Goal: Task Accomplishment & Management: Use online tool/utility

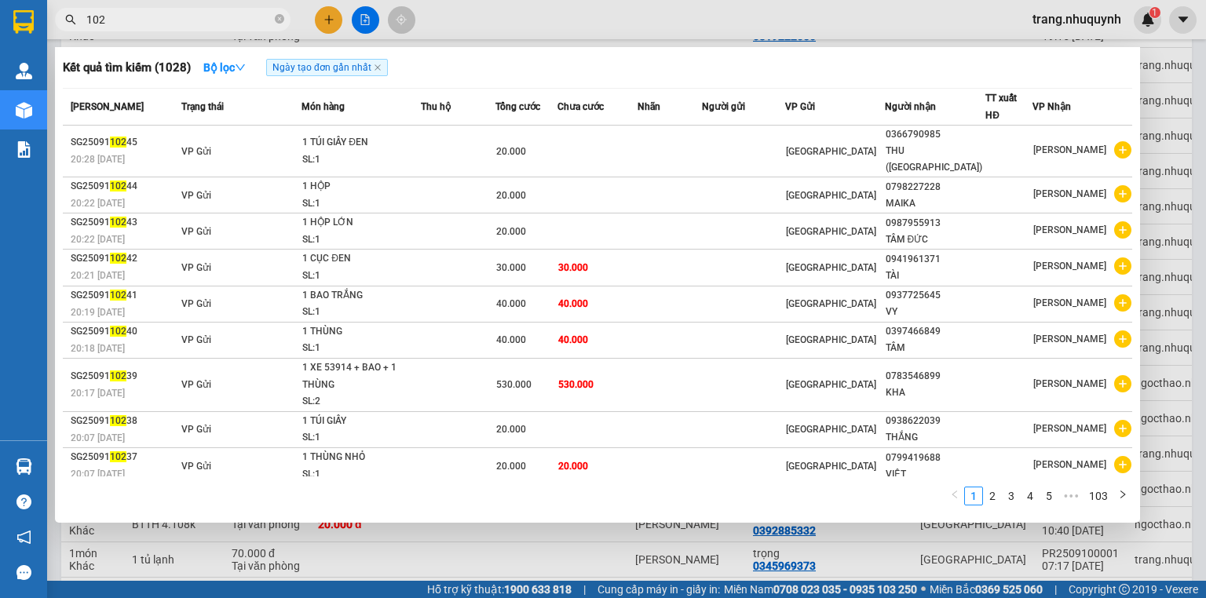
type input "102"
click at [1185, 115] on div at bounding box center [603, 299] width 1206 height 598
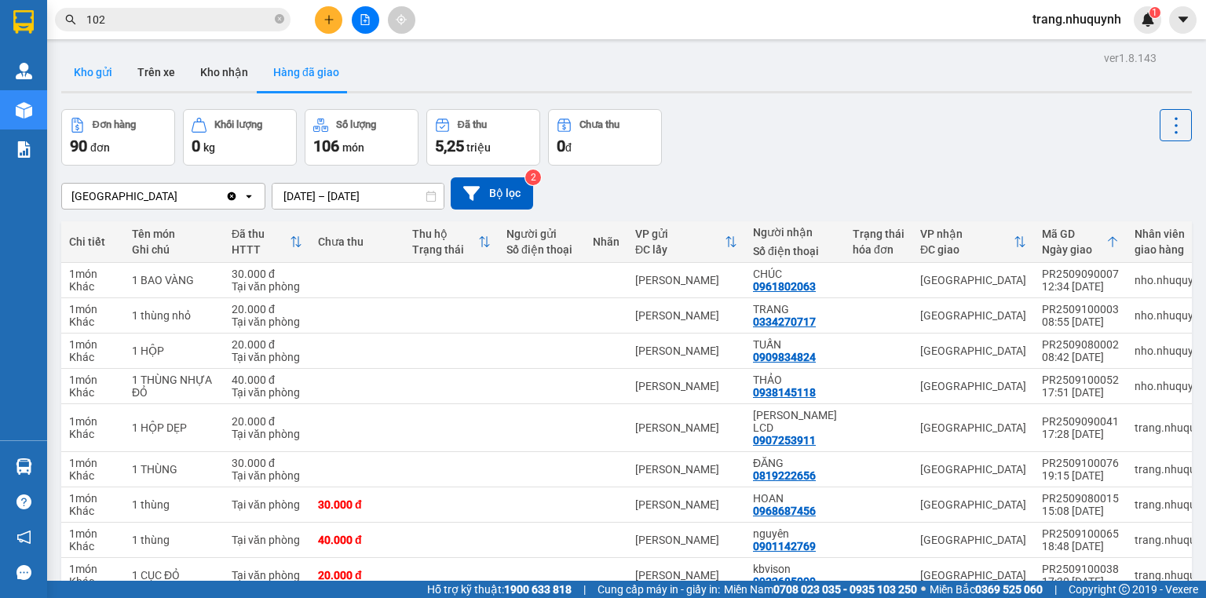
click at [111, 79] on button "Kho gửi" at bounding box center [93, 72] width 64 height 38
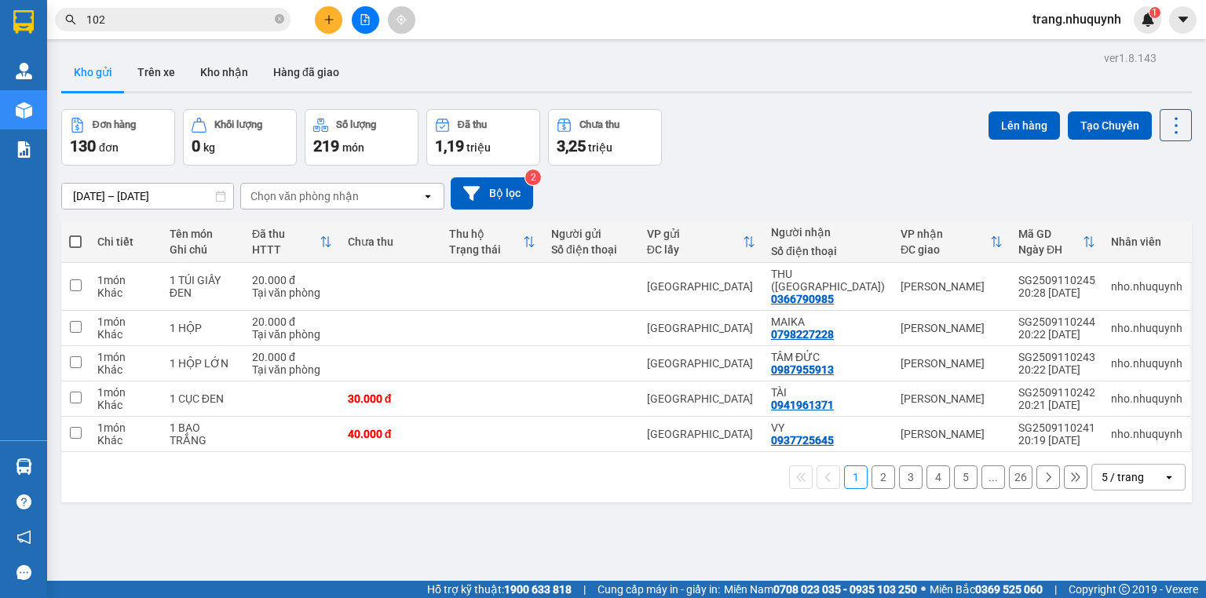
click at [292, 476] on div "1 2 3 4 5 ... 26 5 / trang open" at bounding box center [627, 477] width 1118 height 27
click at [717, 119] on div "Đơn hàng 130 đơn Khối lượng 0 kg Số lượng 219 món Đã thu 1,19 triệu Chưa thu 3,…" at bounding box center [626, 137] width 1130 height 57
click at [298, 64] on button "Hàng đã giao" at bounding box center [306, 72] width 91 height 38
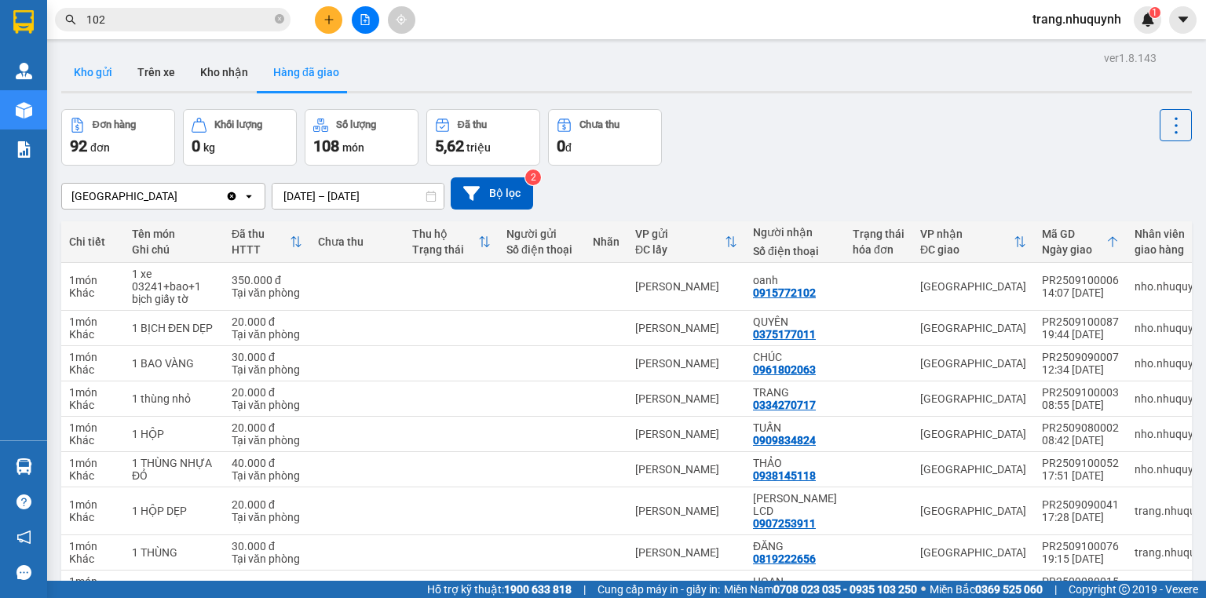
click at [109, 81] on button "Kho gửi" at bounding box center [93, 72] width 64 height 38
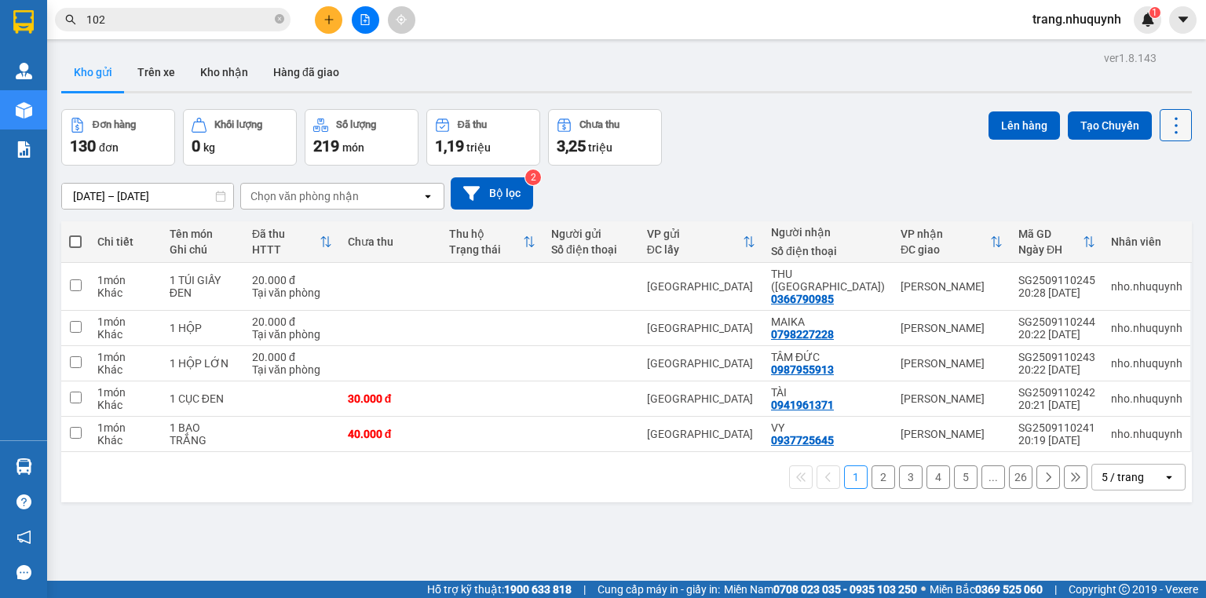
click at [1165, 123] on icon at bounding box center [1176, 126] width 22 height 22
click at [1152, 225] on span "Làm mới" at bounding box center [1144, 224] width 43 height 16
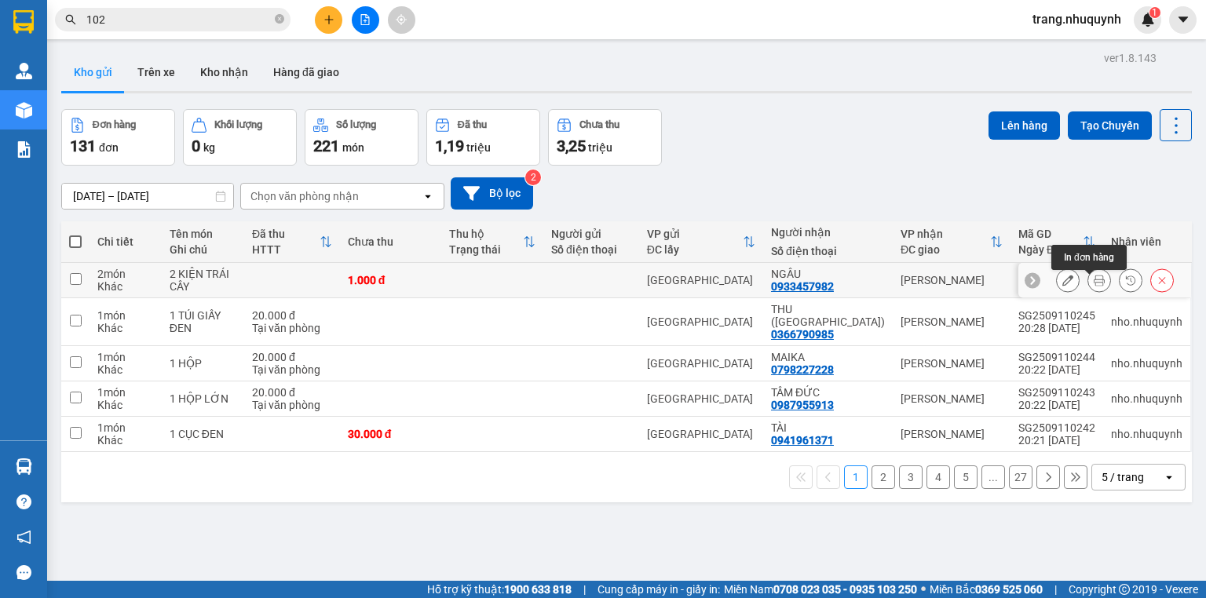
click at [1094, 286] on icon at bounding box center [1099, 280] width 11 height 11
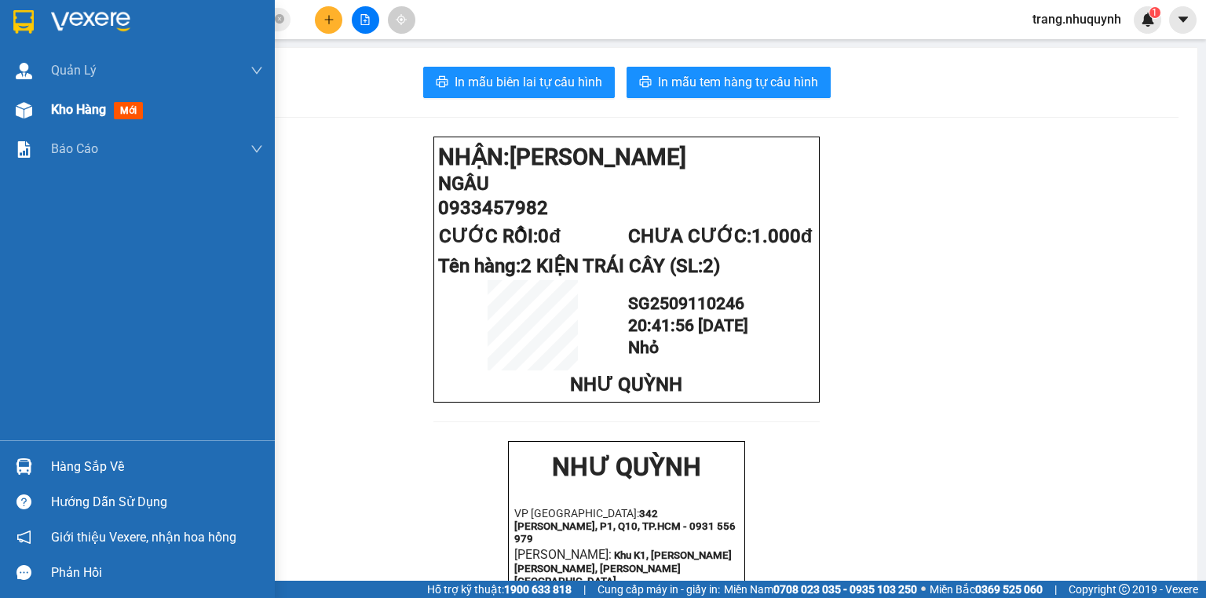
click at [66, 118] on div "Kho hàng mới" at bounding box center [100, 110] width 98 height 20
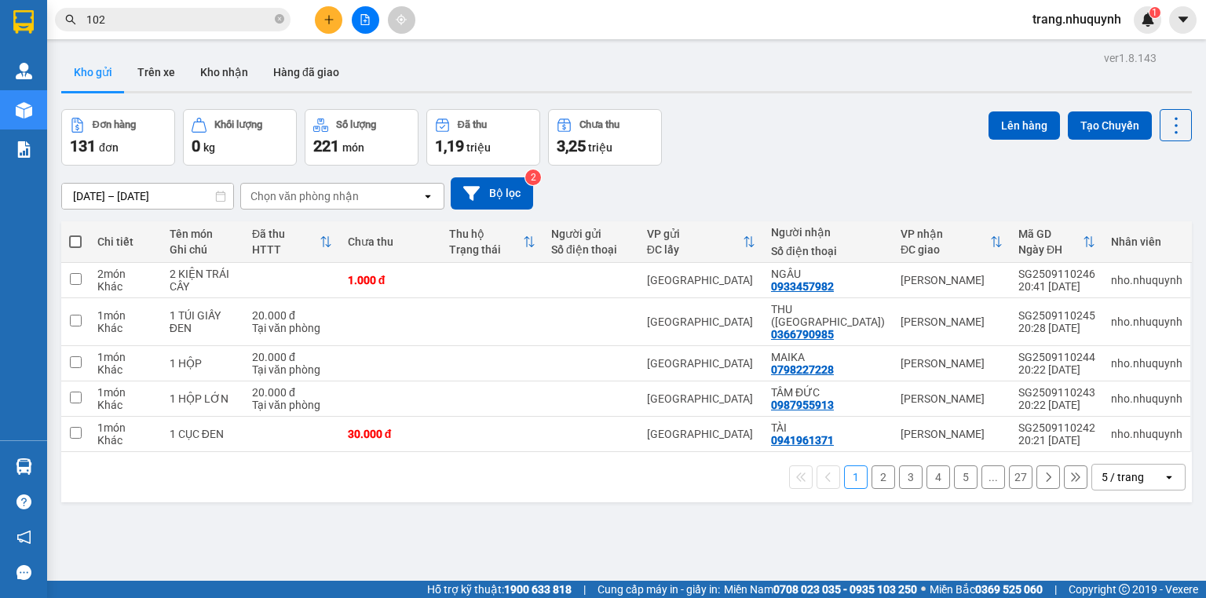
click at [765, 78] on div "Kho gửi Trên xe Kho nhận Hàng đã giao" at bounding box center [626, 74] width 1130 height 42
click at [1167, 130] on icon at bounding box center [1176, 126] width 22 height 22
click at [1145, 226] on span "Làm mới" at bounding box center [1144, 224] width 43 height 16
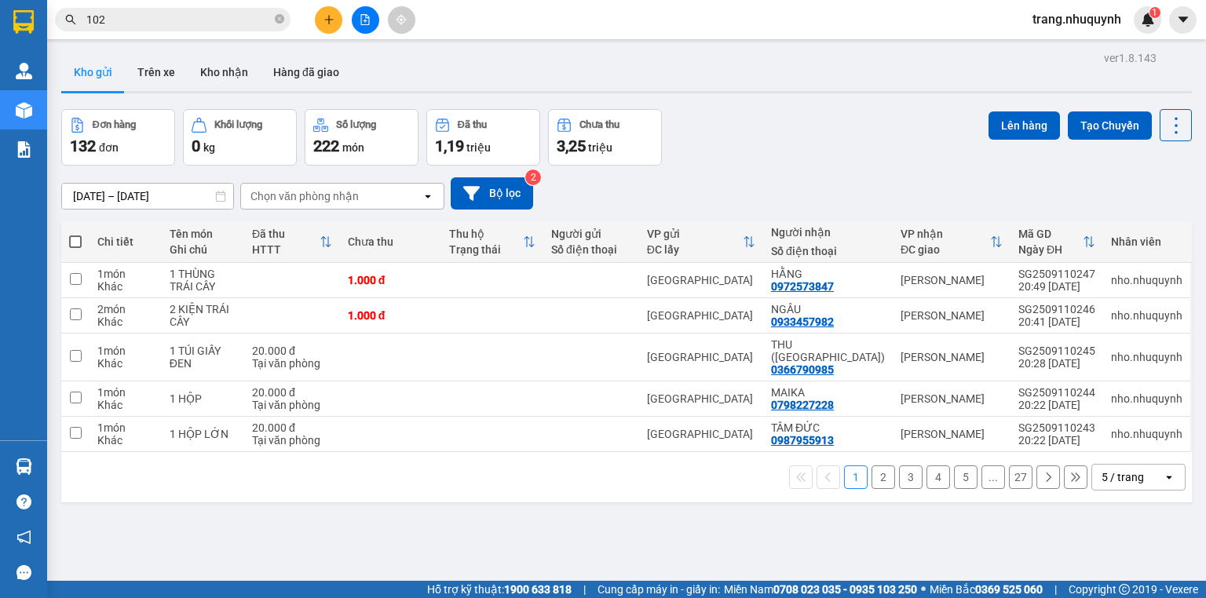
click at [812, 110] on div "Đơn hàng 132 đơn Khối lượng 0 kg Số lượng 222 món Đã thu 1,19 triệu Chưa thu 3,…" at bounding box center [626, 137] width 1130 height 57
click at [1165, 129] on icon at bounding box center [1176, 126] width 22 height 22
click at [1150, 228] on span "Làm mới" at bounding box center [1144, 224] width 43 height 16
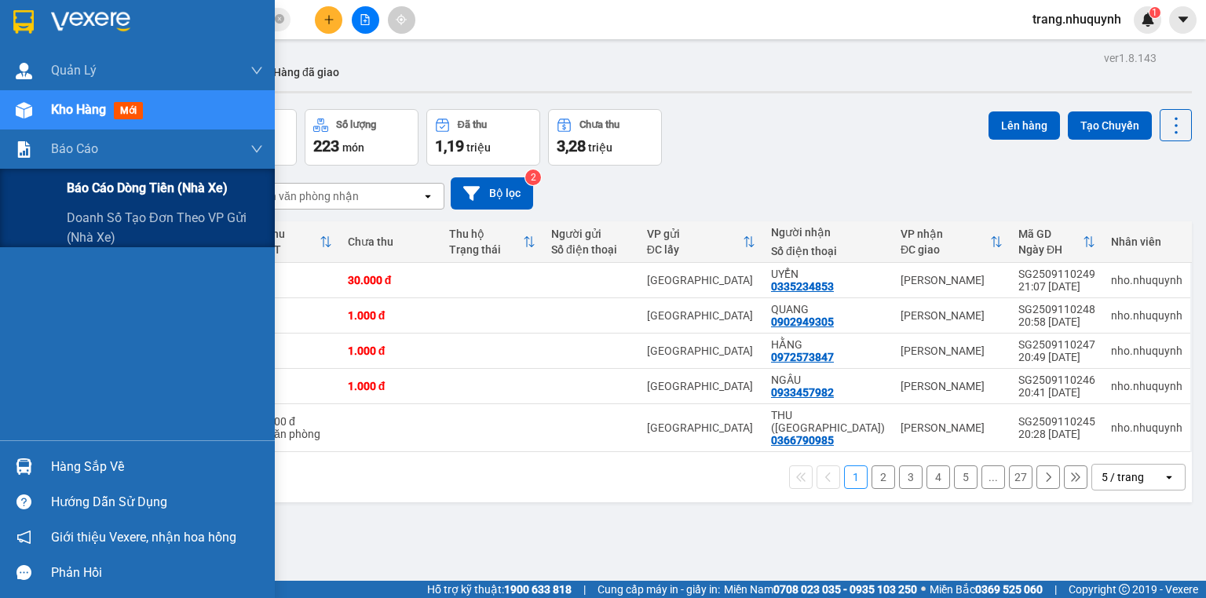
click at [89, 185] on span "Báo cáo dòng tiền (nhà xe)" at bounding box center [147, 188] width 161 height 20
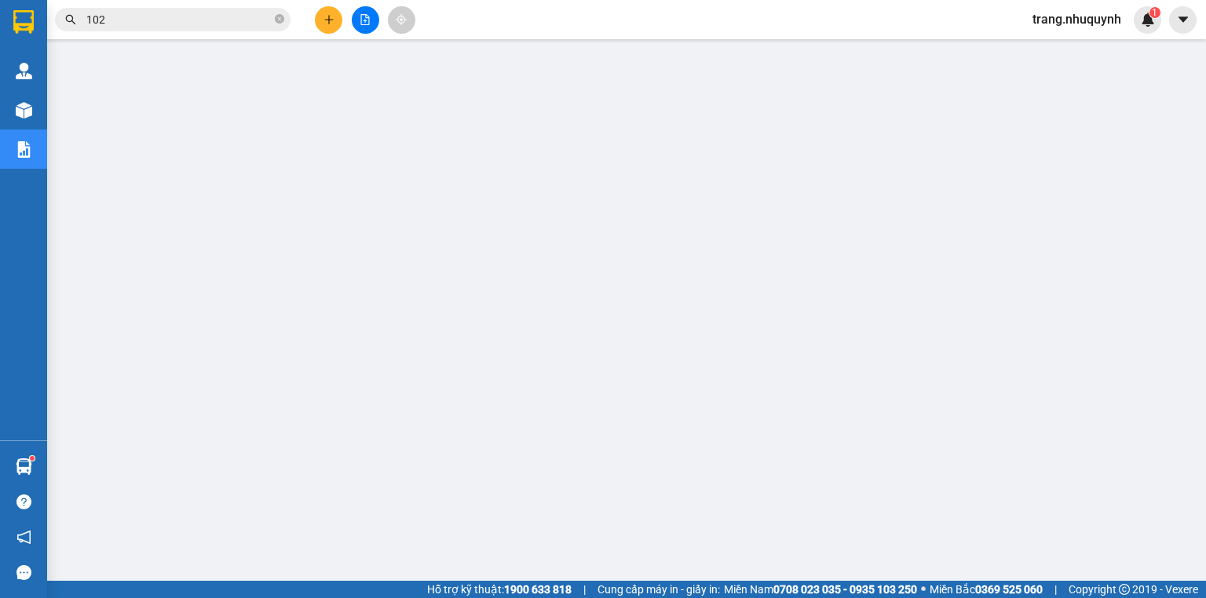
click at [361, 29] on button at bounding box center [365, 19] width 27 height 27
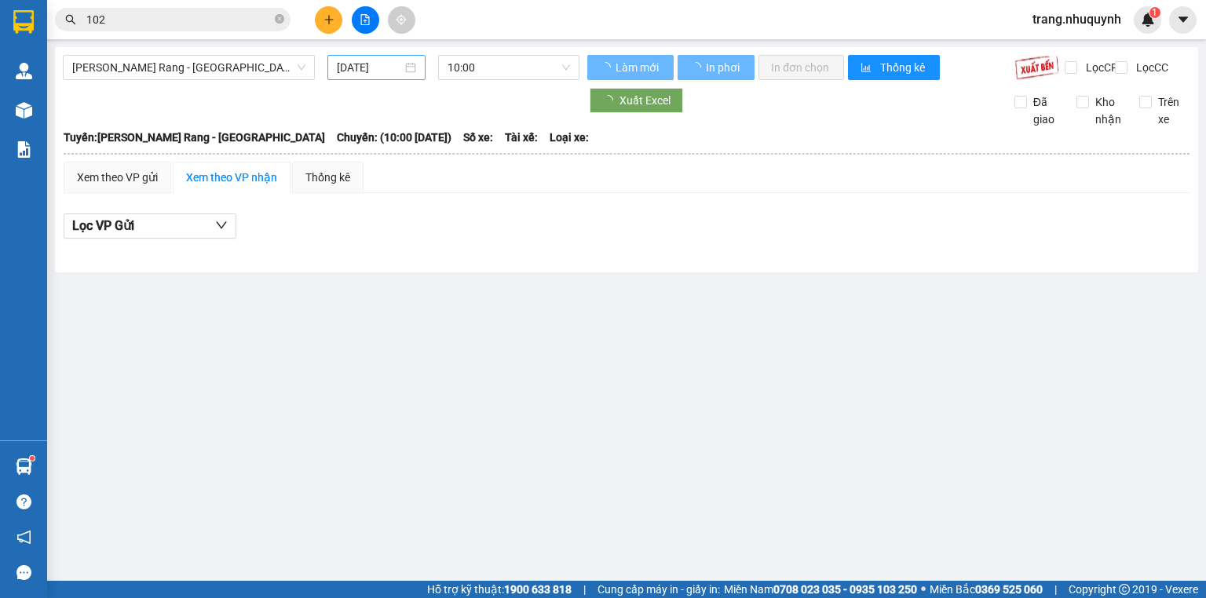
click at [390, 66] on input "11/09/2025" at bounding box center [369, 67] width 64 height 17
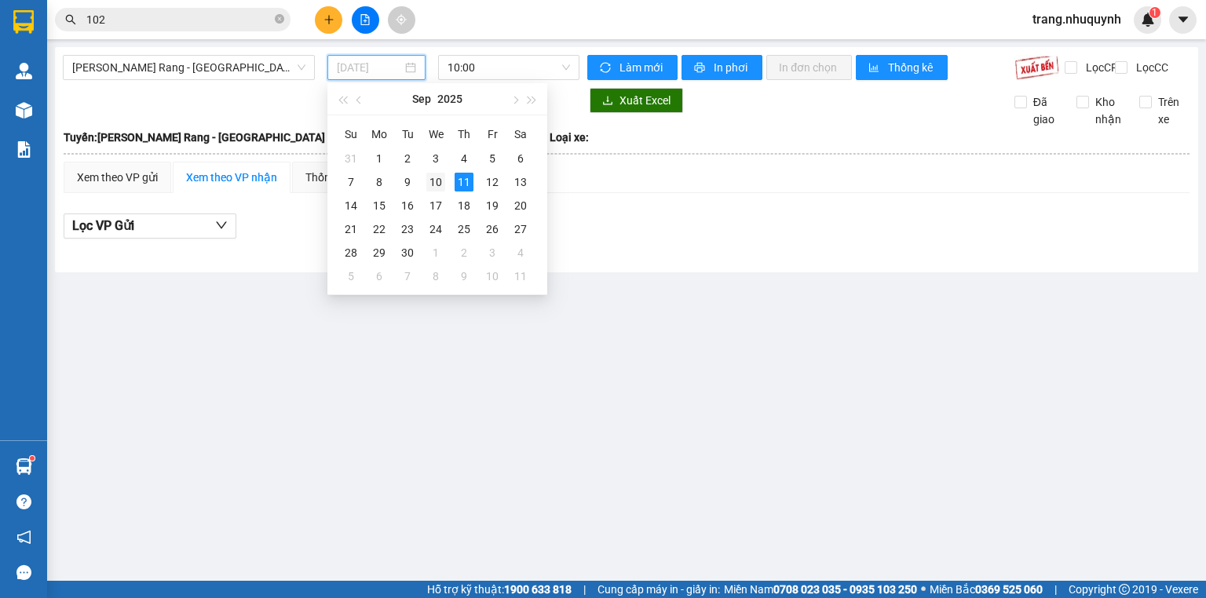
drag, startPoint x: 436, startPoint y: 184, endPoint x: 450, endPoint y: 132, distance: 54.3
click at [436, 184] on div "10" at bounding box center [435, 182] width 19 height 19
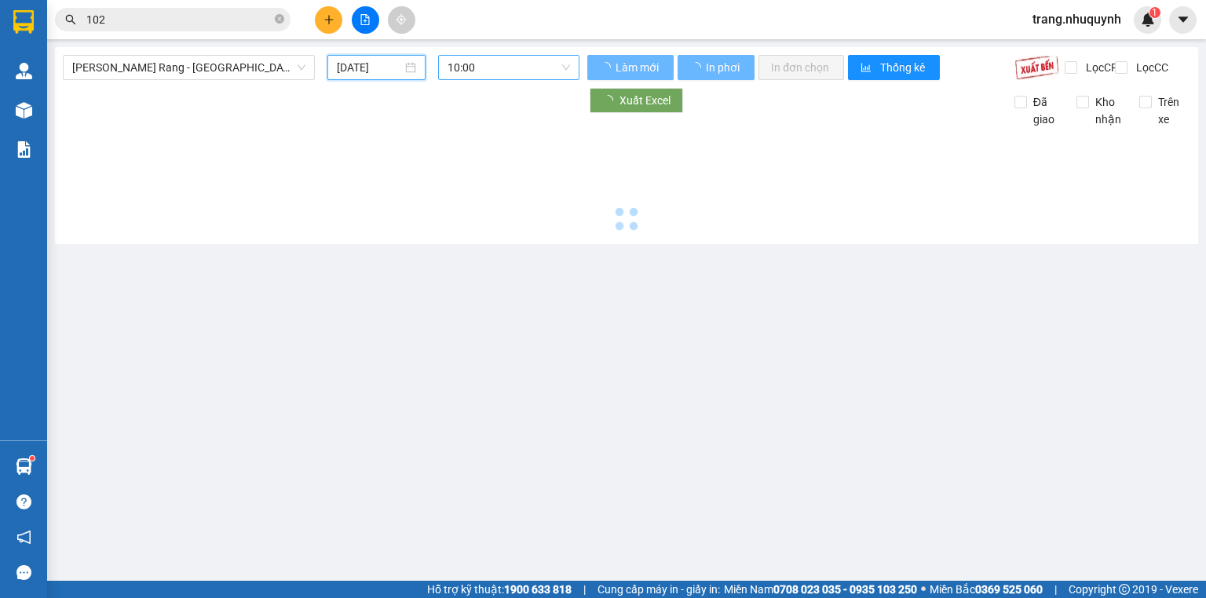
type input "10/09/2025"
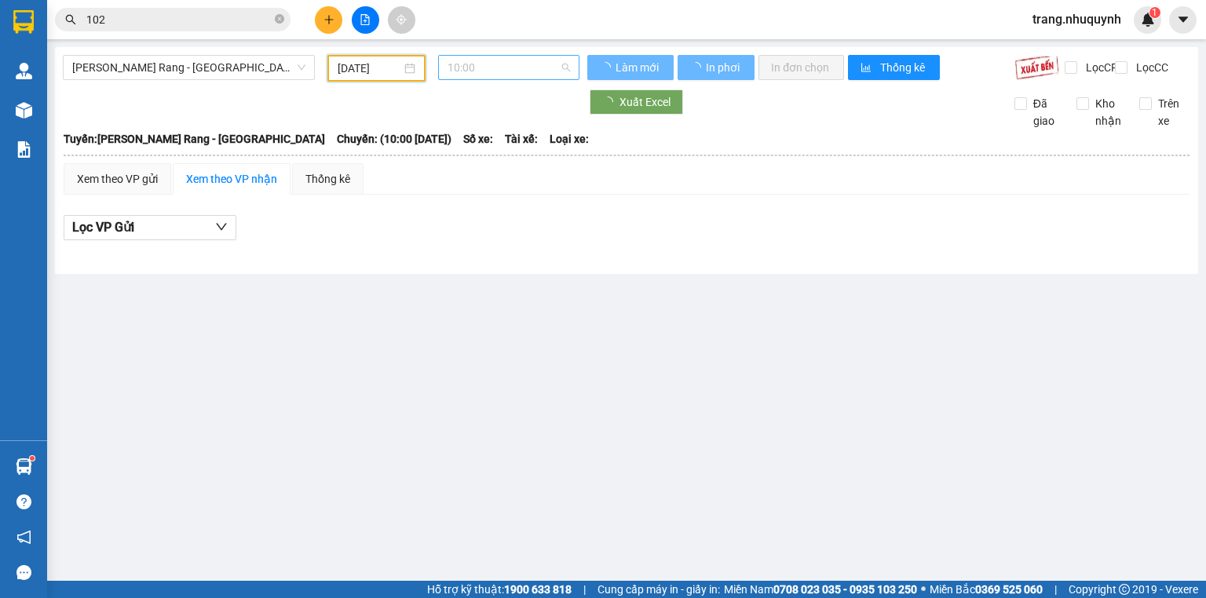
click at [476, 65] on span "10:00" at bounding box center [508, 68] width 123 height 24
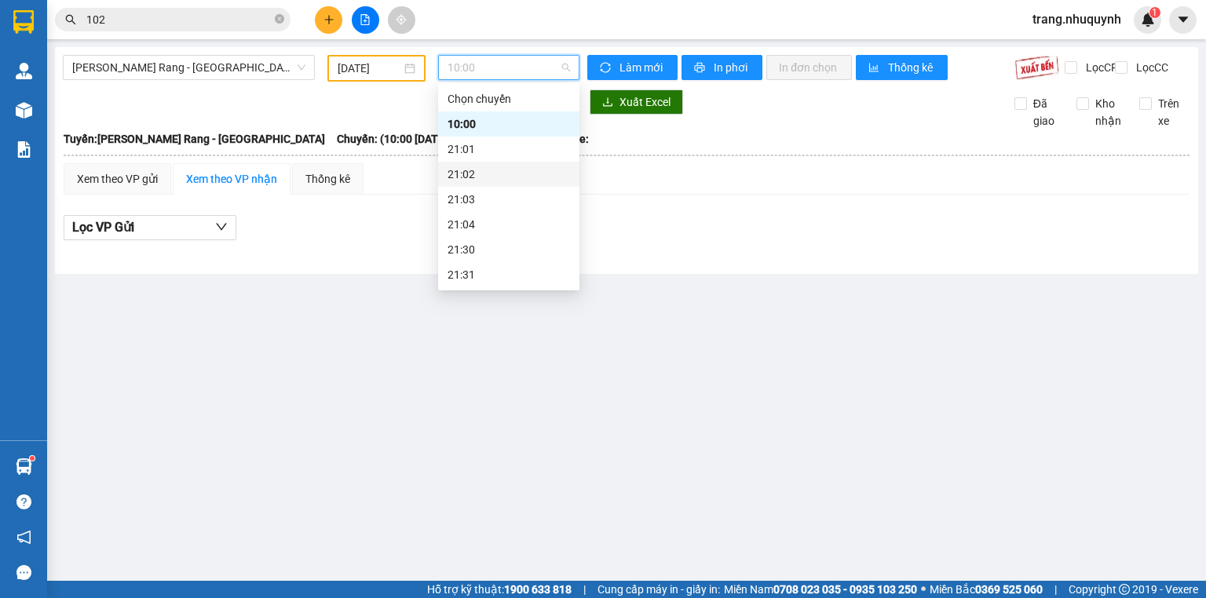
scroll to position [75, 0]
click at [465, 229] on div "22:00" at bounding box center [508, 224] width 122 height 17
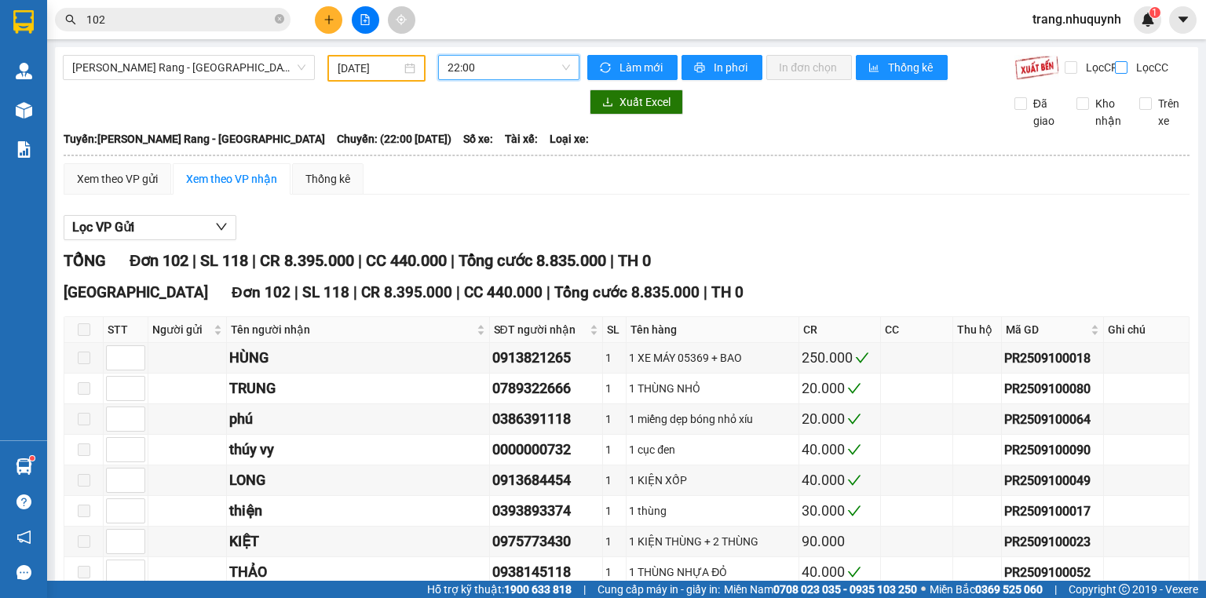
click at [1115, 68] on input "Lọc CC" at bounding box center [1122, 67] width 15 height 13
checkbox input "true"
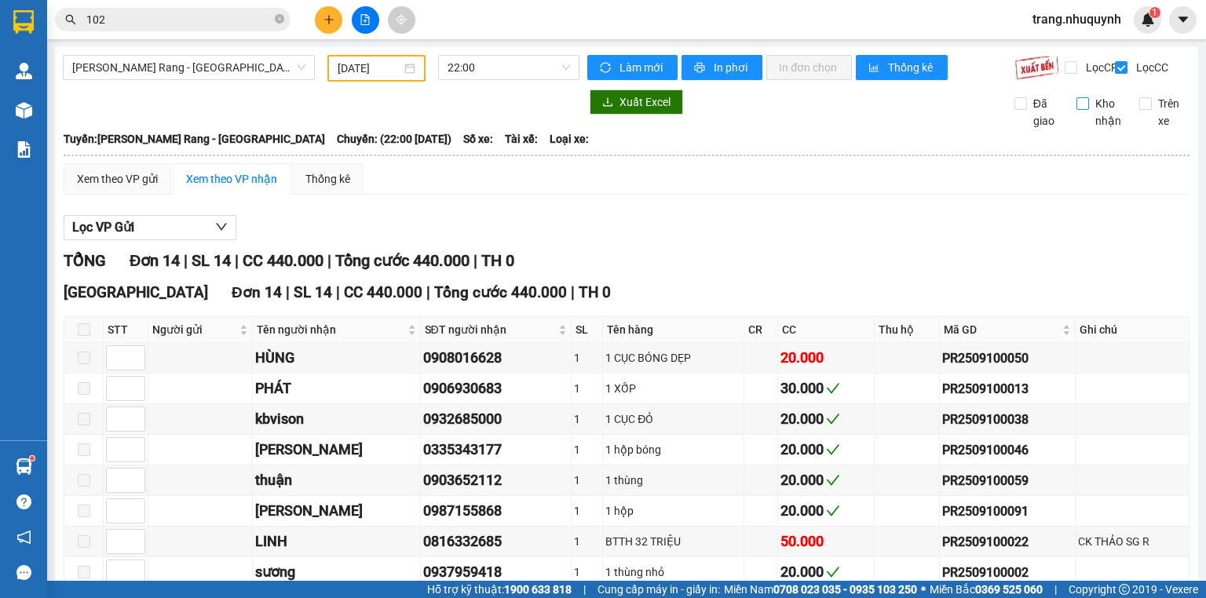
click at [1077, 122] on label "Kho nhận" at bounding box center [1101, 112] width 51 height 35
click at [1077, 110] on input "Kho nhận" at bounding box center [1082, 103] width 13 height 13
checkbox input "true"
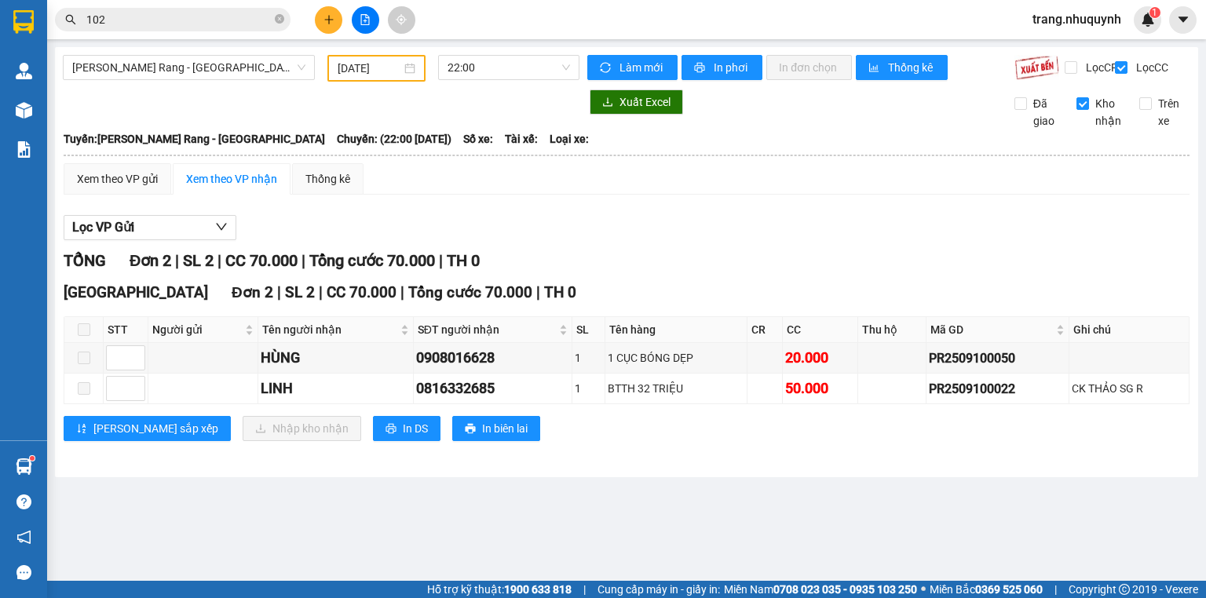
click at [874, 162] on th at bounding box center [626, 155] width 1127 height 14
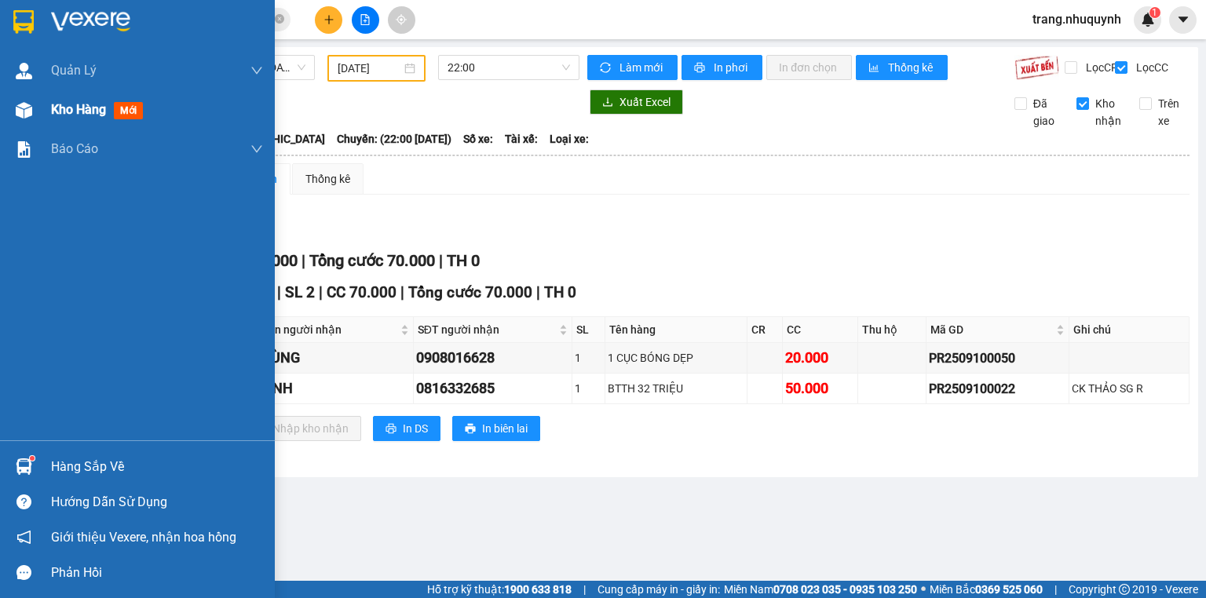
click at [68, 104] on span "Kho hàng" at bounding box center [78, 109] width 55 height 15
click at [74, 108] on span "Kho hàng" at bounding box center [78, 109] width 55 height 15
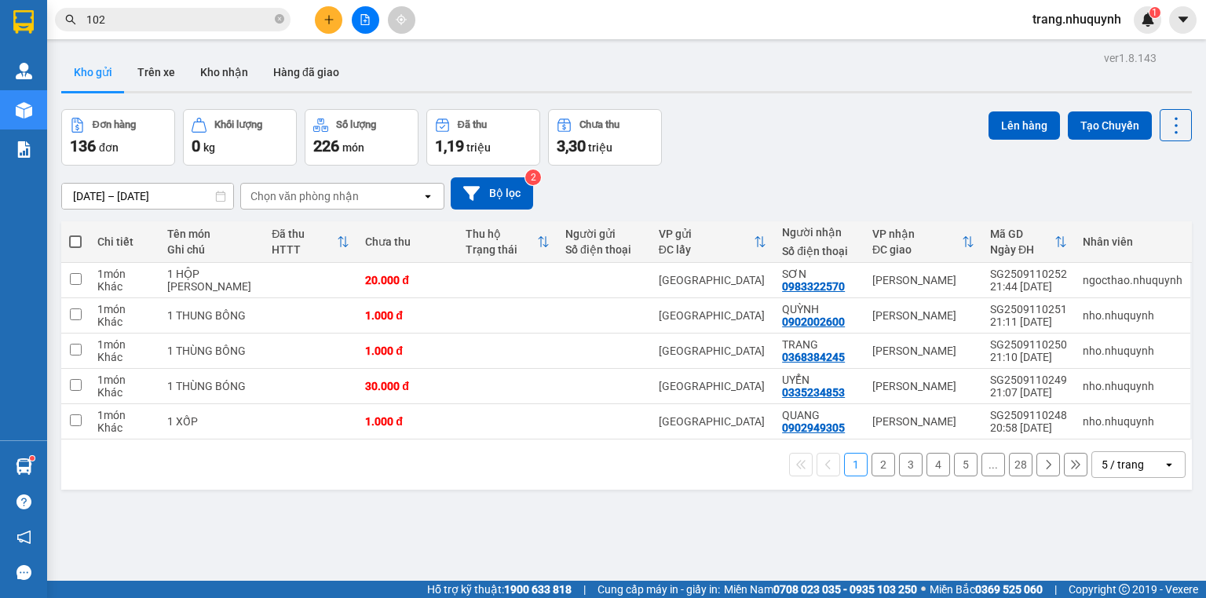
click at [1126, 473] on div "5 / trang" at bounding box center [1122, 465] width 42 height 16
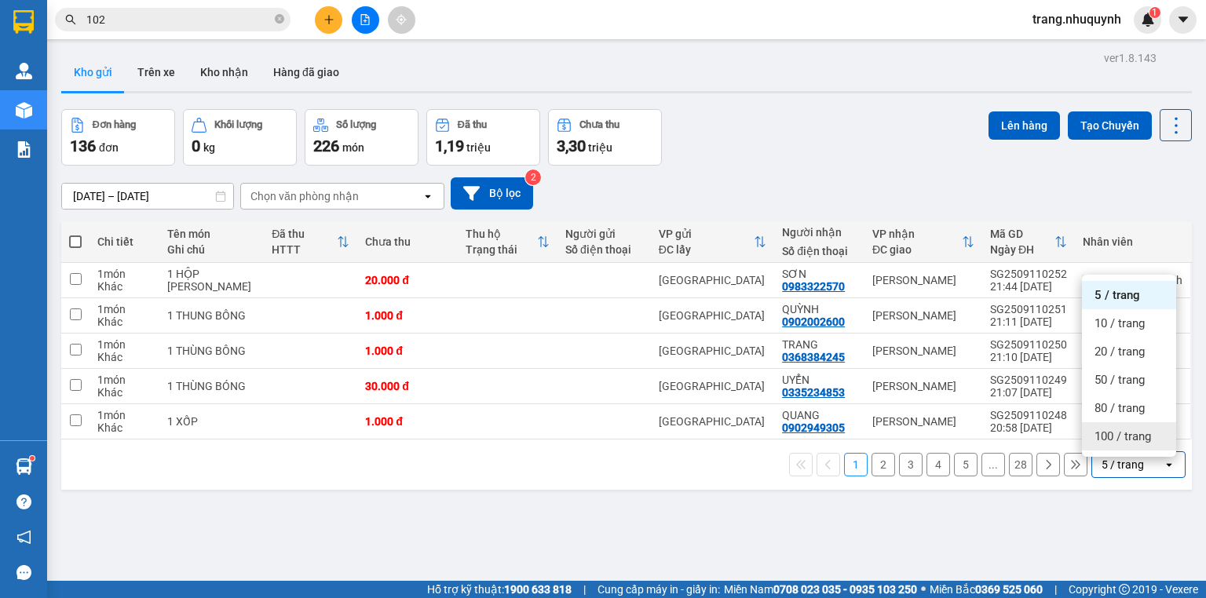
click at [1112, 438] on span "100 / trang" at bounding box center [1122, 437] width 57 height 16
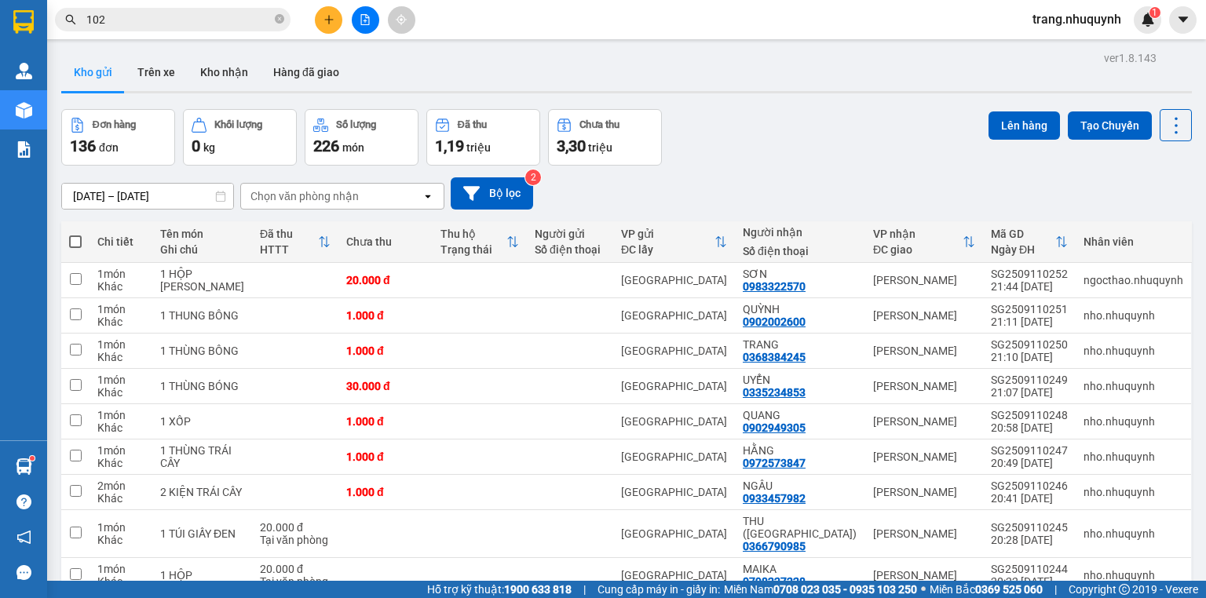
click at [73, 248] on span at bounding box center [75, 242] width 13 height 13
click at [75, 234] on input "checkbox" at bounding box center [75, 234] width 0 height 0
checkbox input "true"
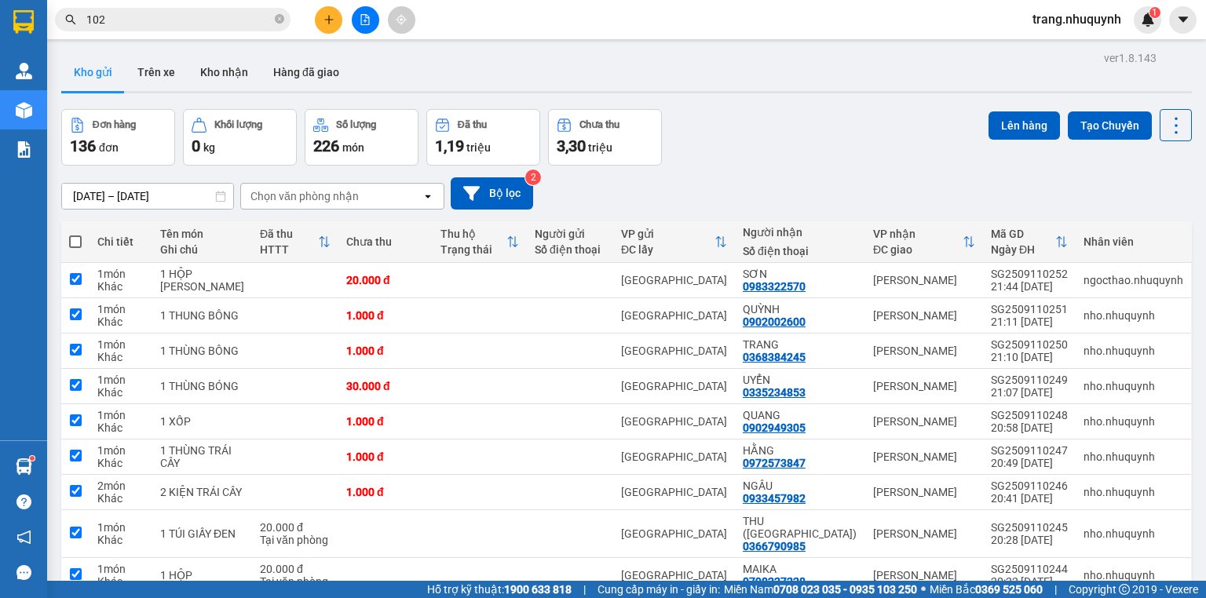
checkbox input "true"
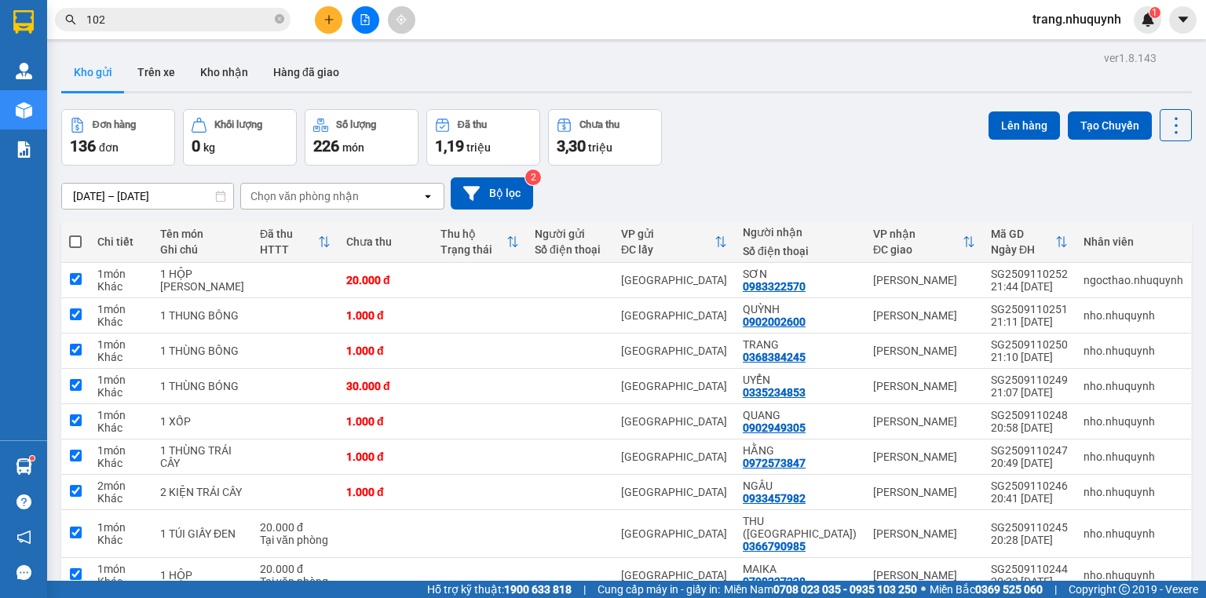
checkbox input "true"
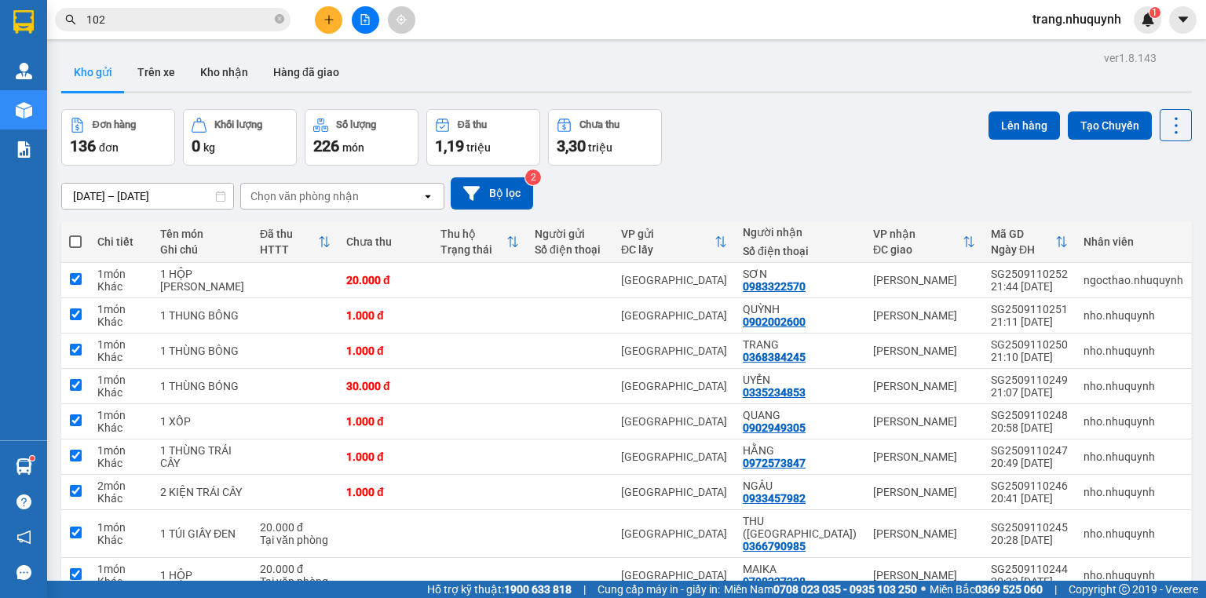
checkbox input "true"
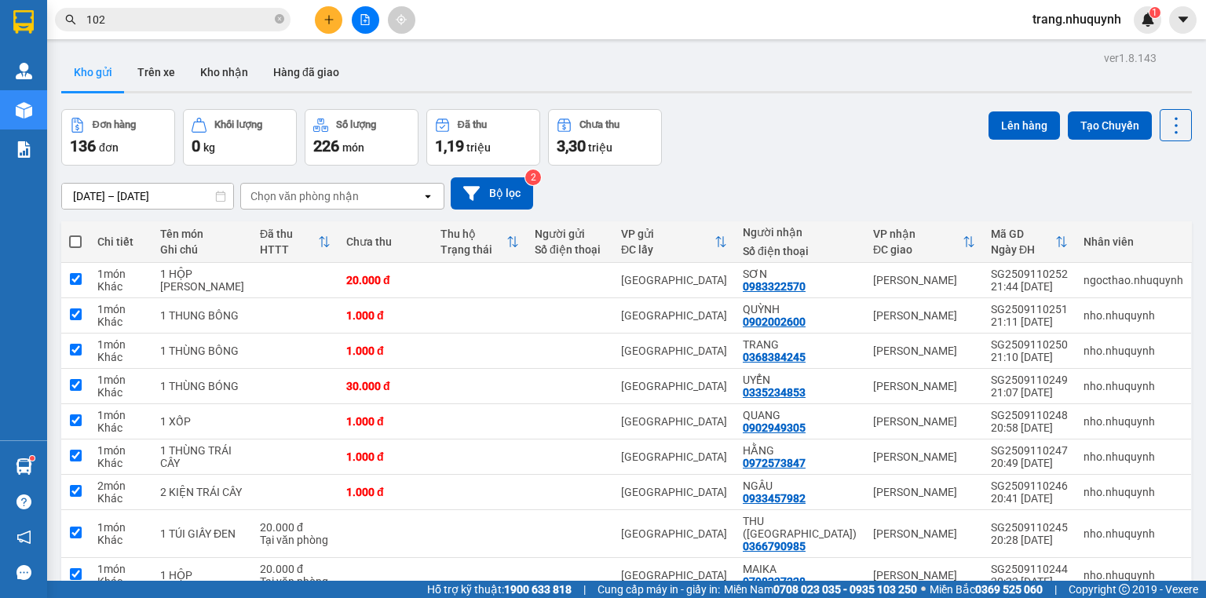
checkbox input "true"
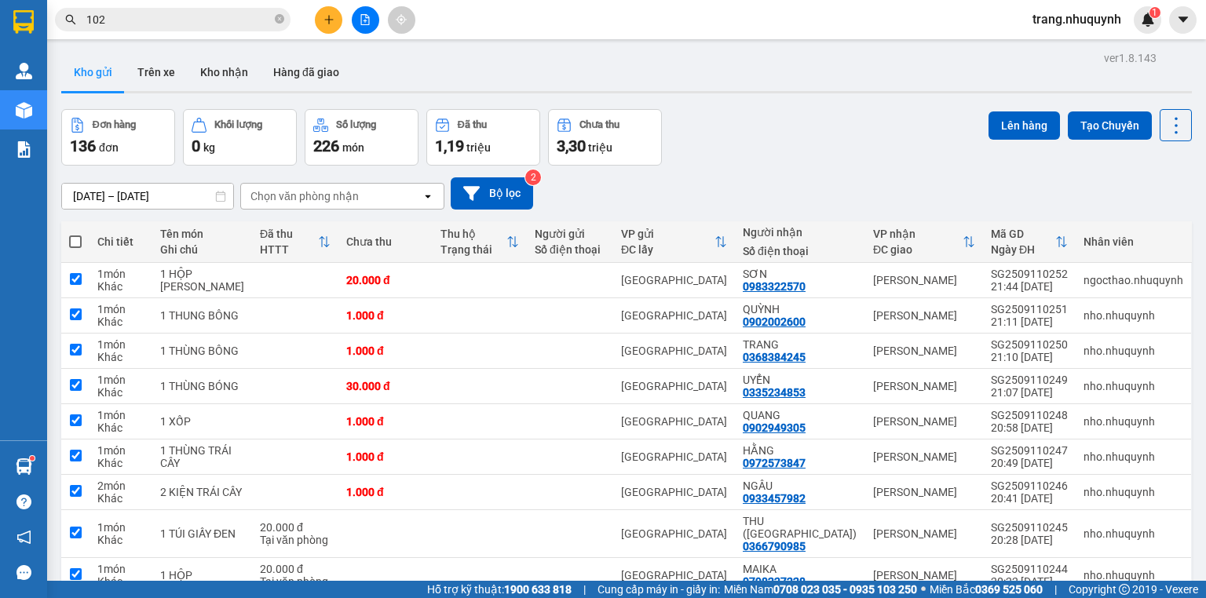
checkbox input "true"
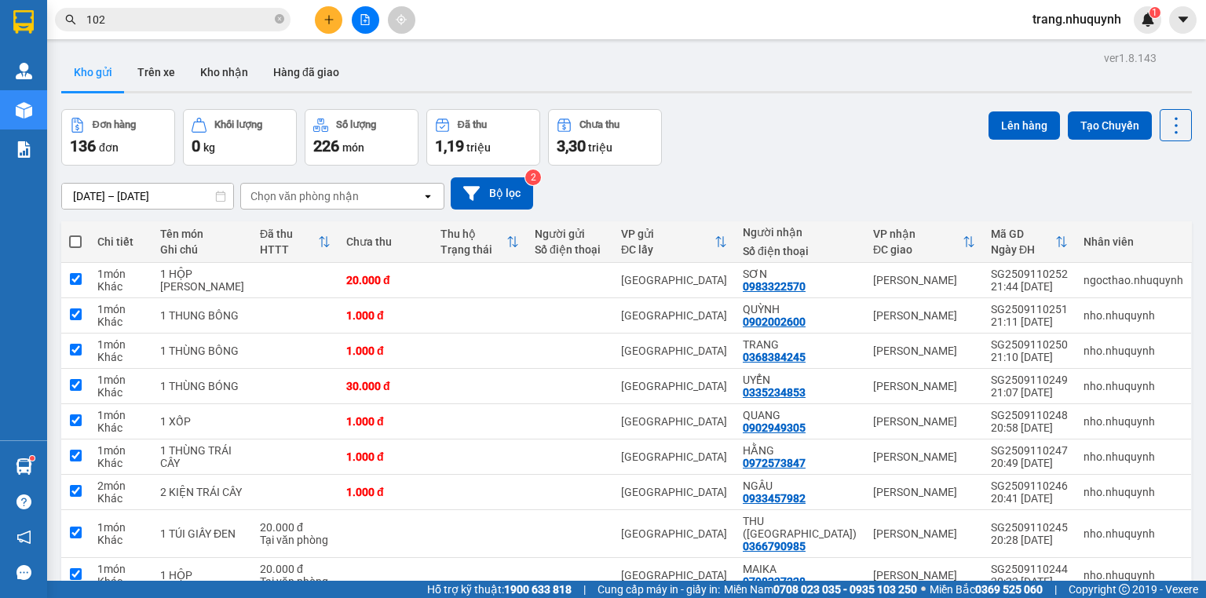
checkbox input "true"
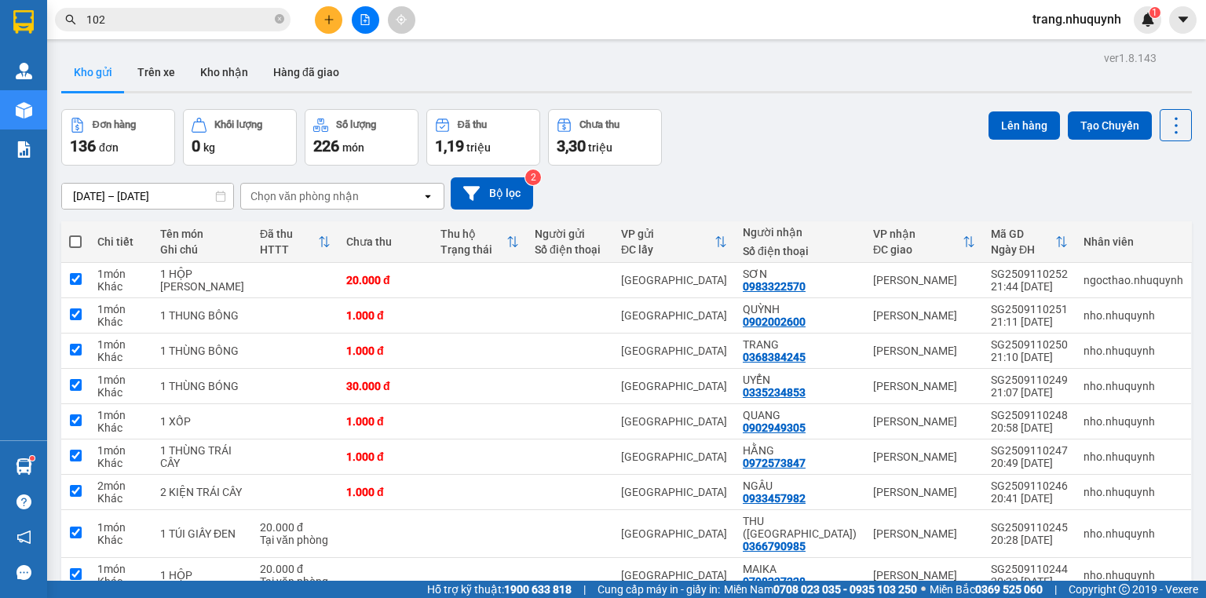
checkbox input "true"
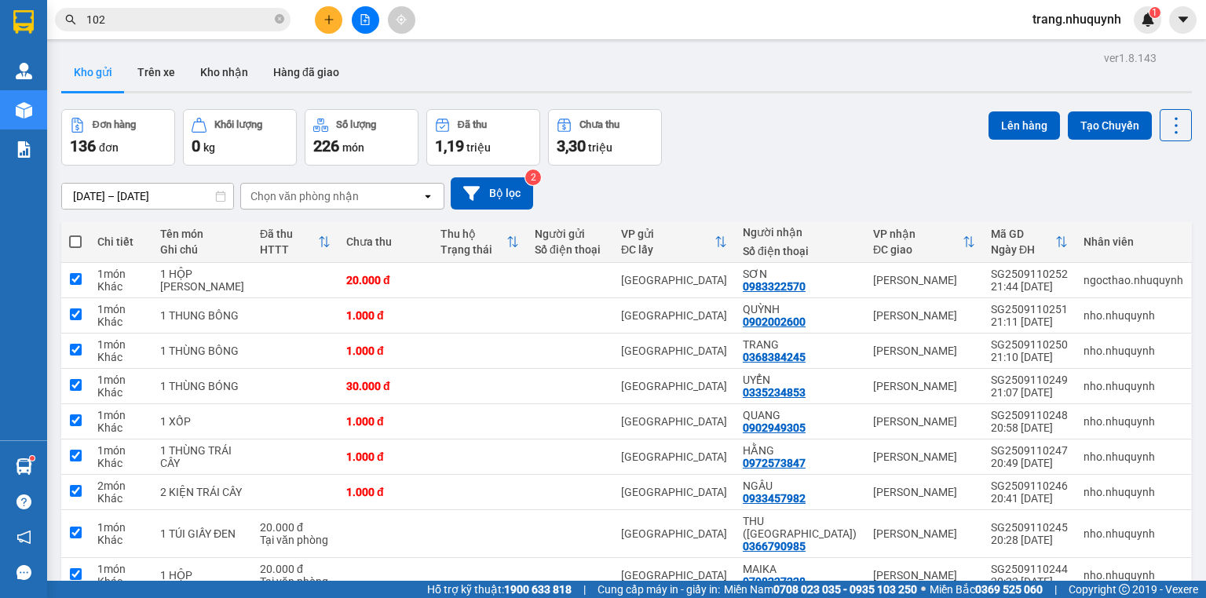
checkbox input "true"
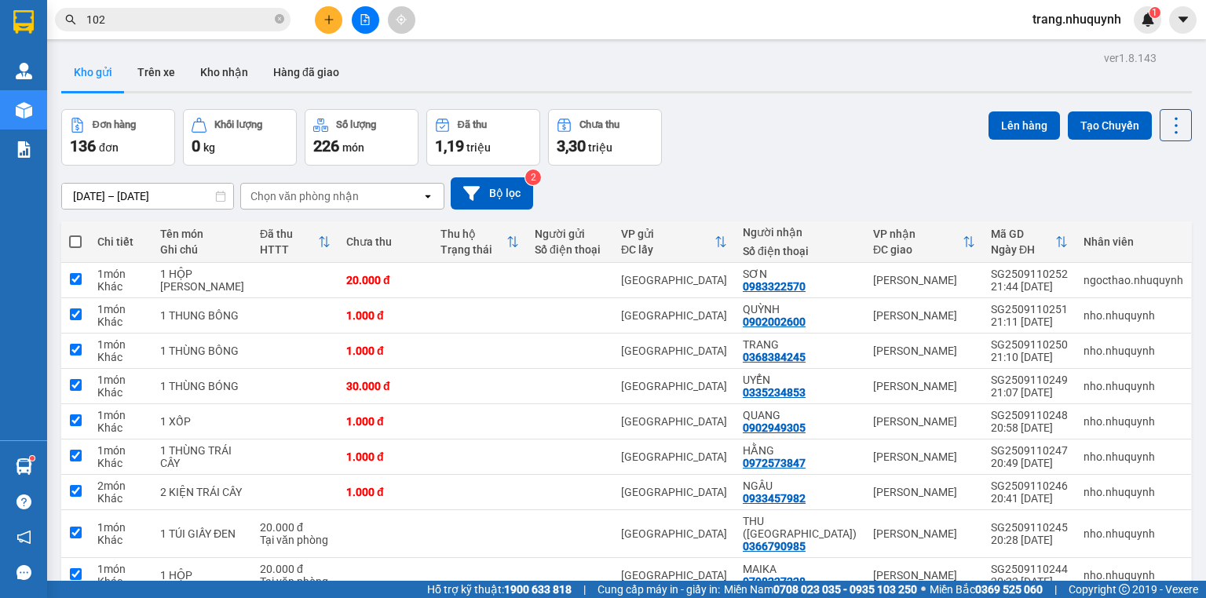
checkbox input "true"
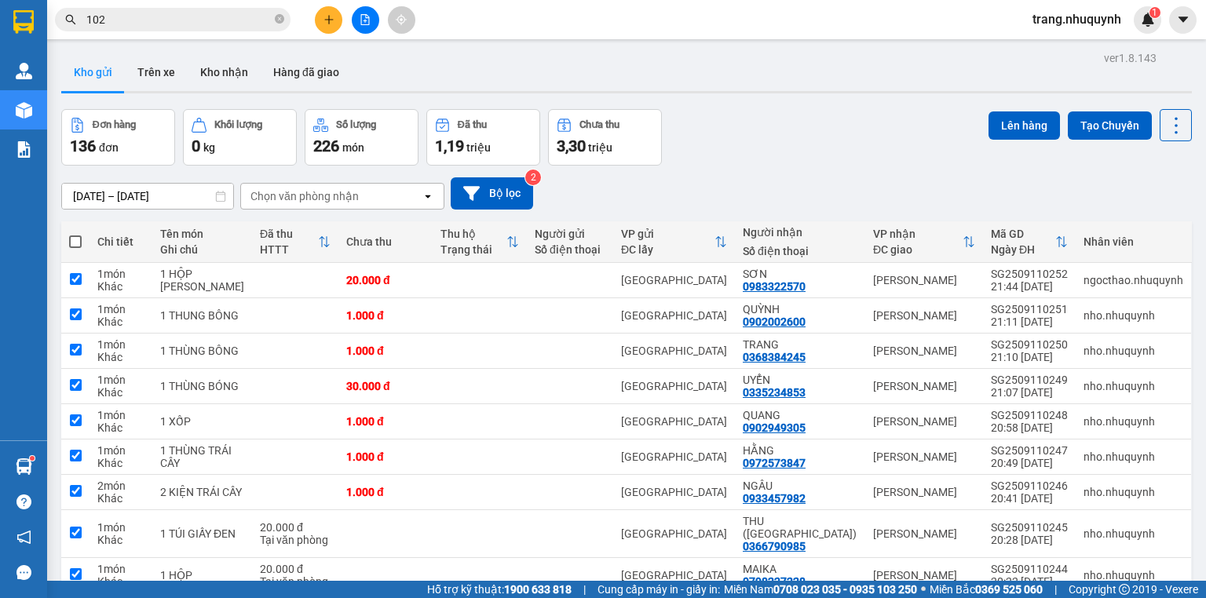
checkbox input "true"
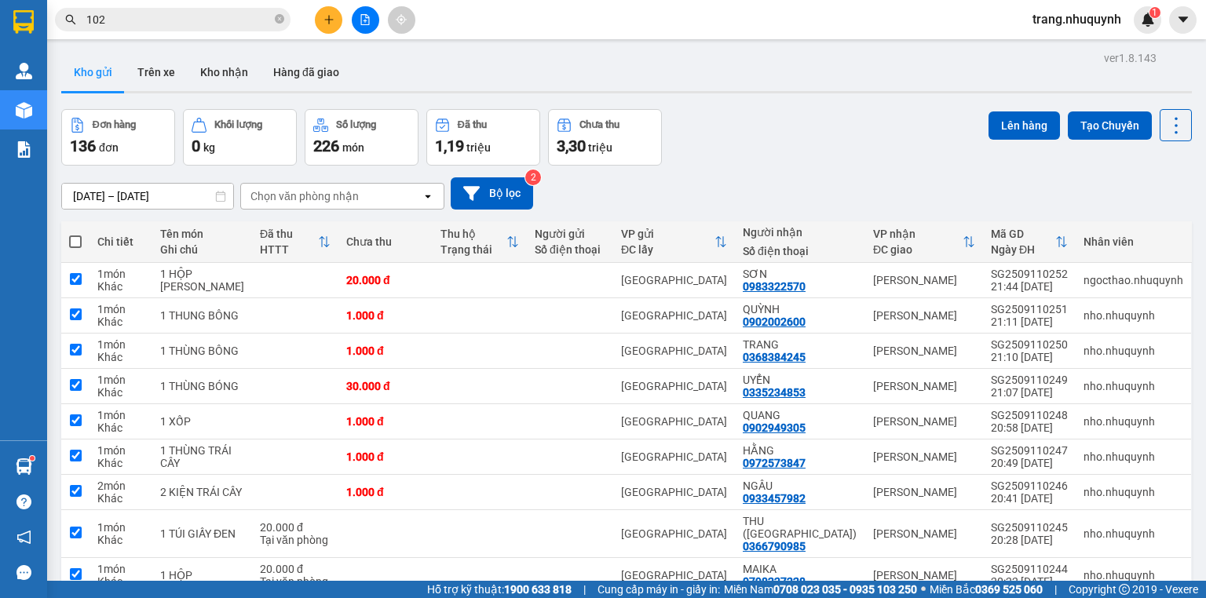
checkbox input "true"
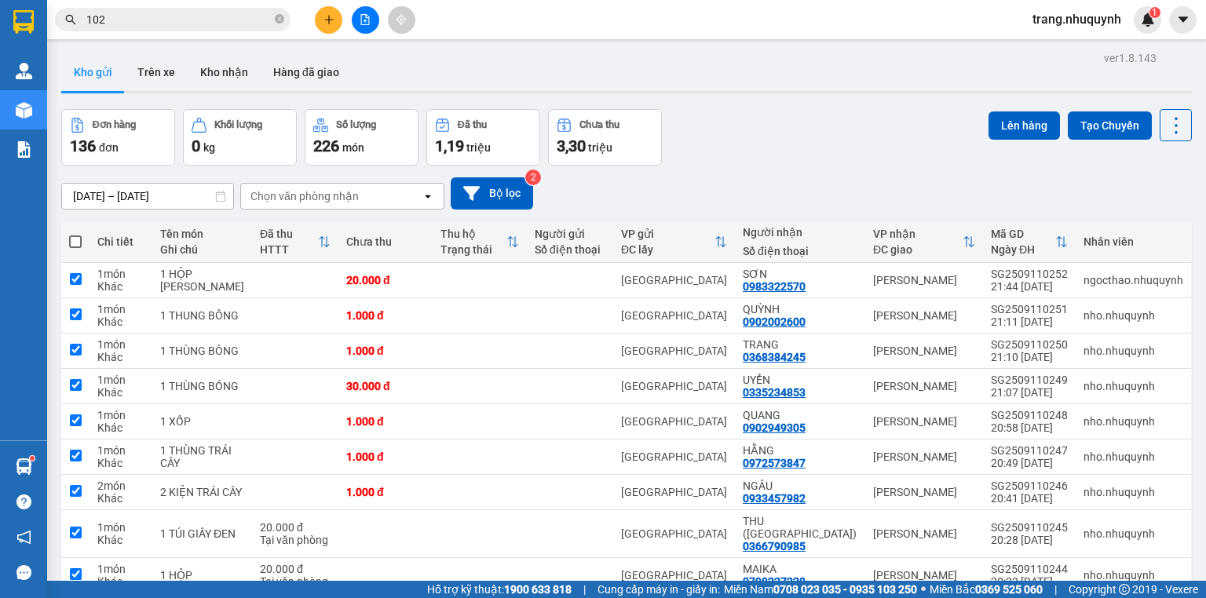
checkbox input "true"
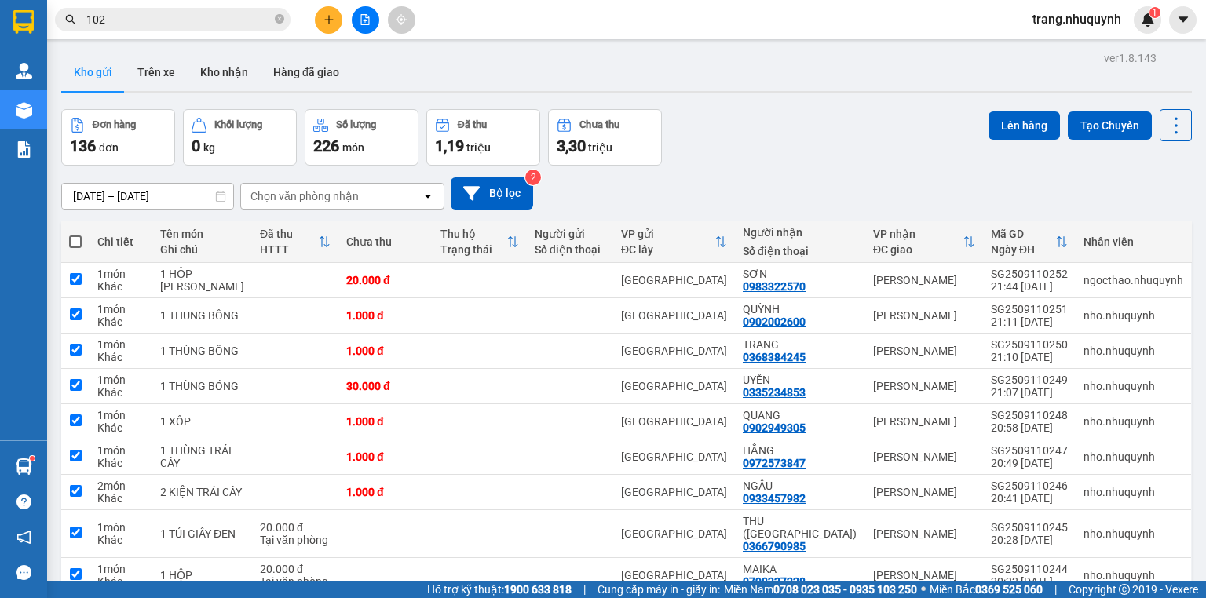
checkbox input "true"
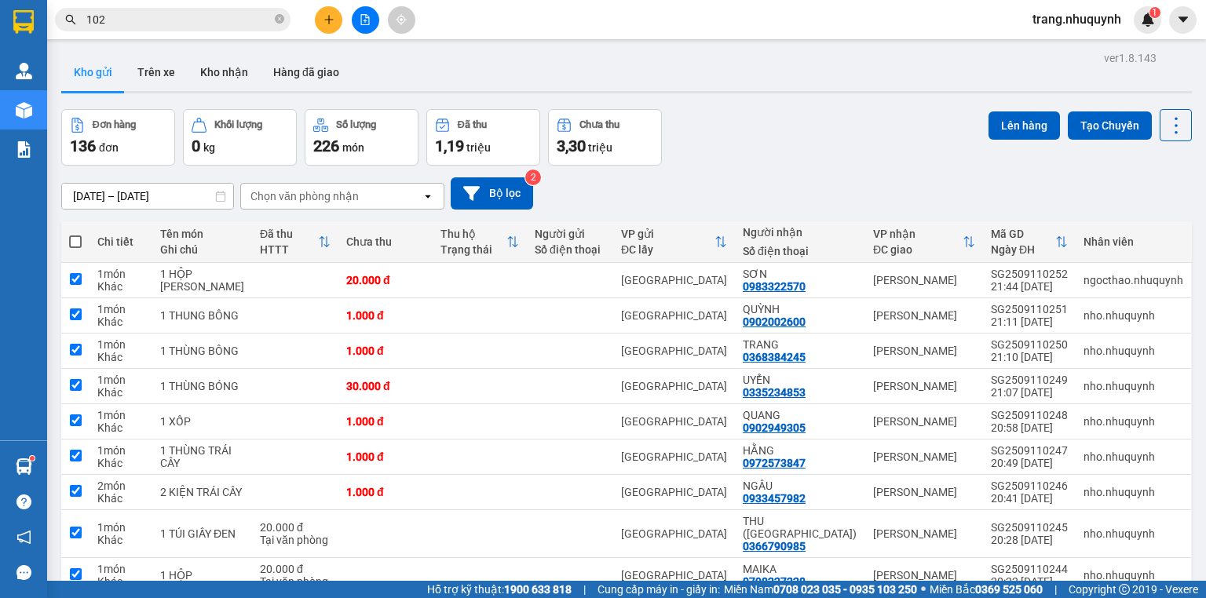
checkbox input "true"
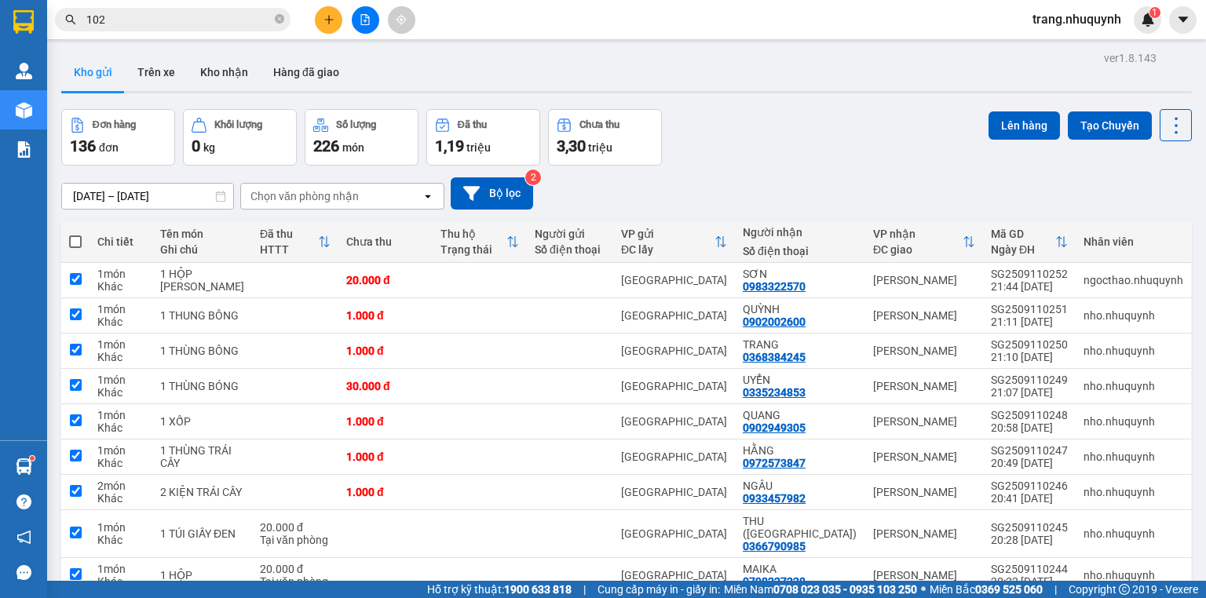
checkbox input "true"
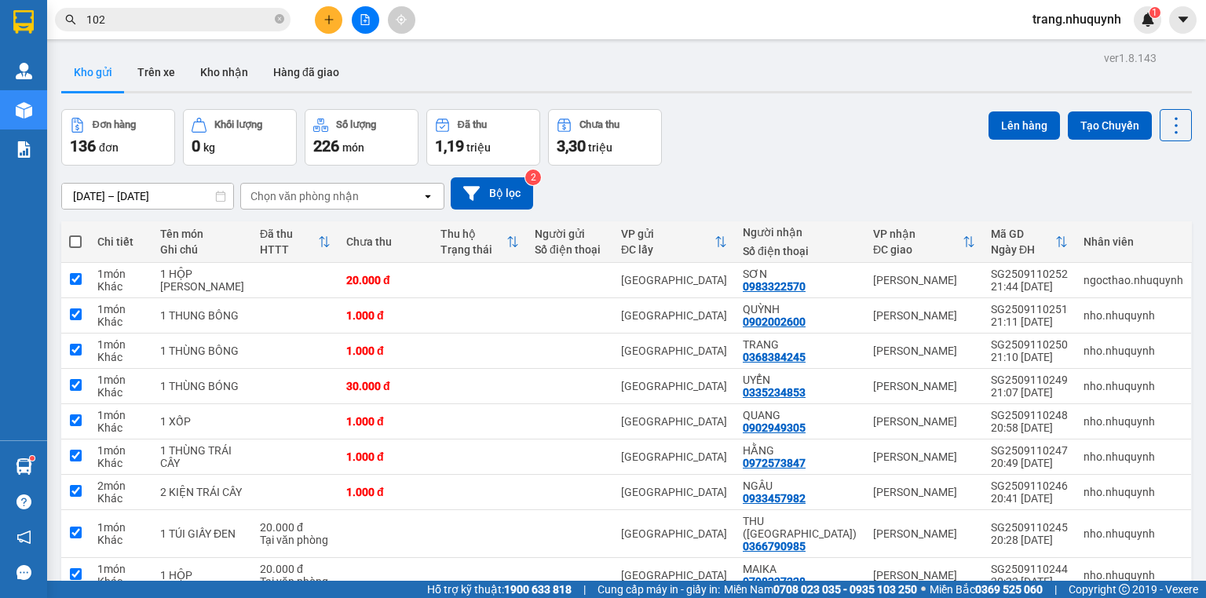
checkbox input "true"
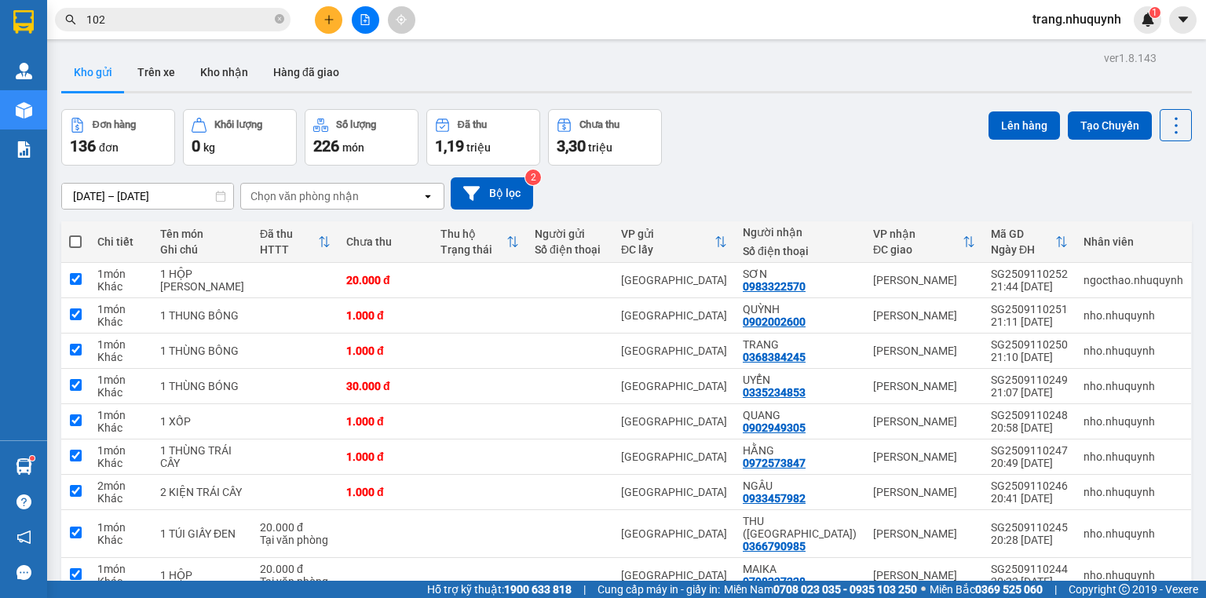
checkbox input "true"
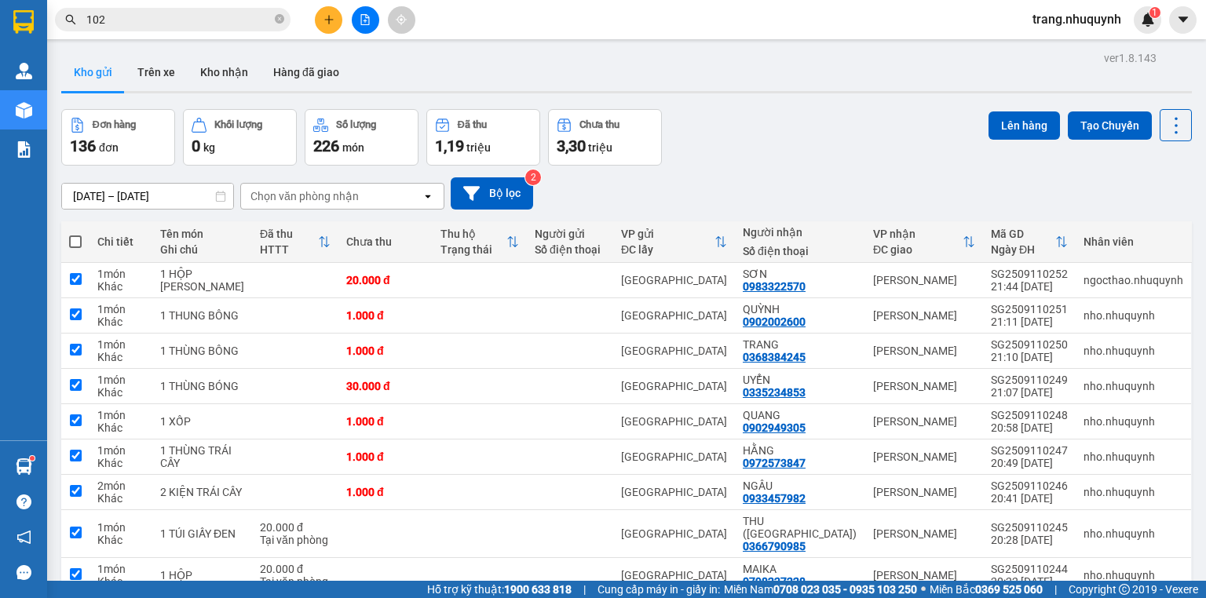
checkbox input "true"
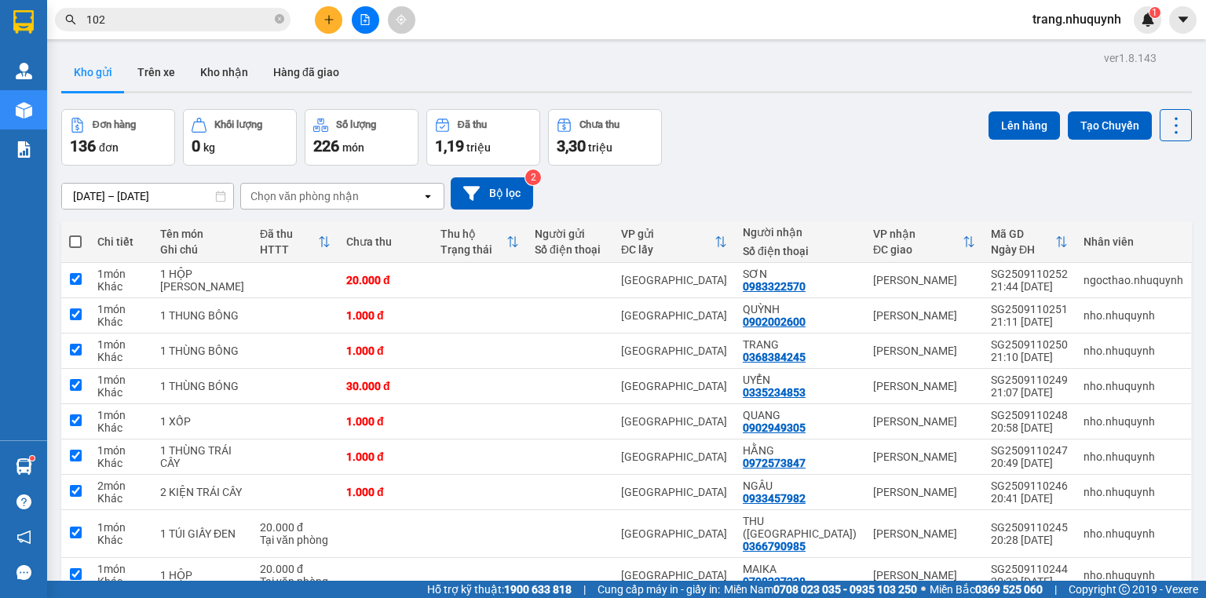
checkbox input "true"
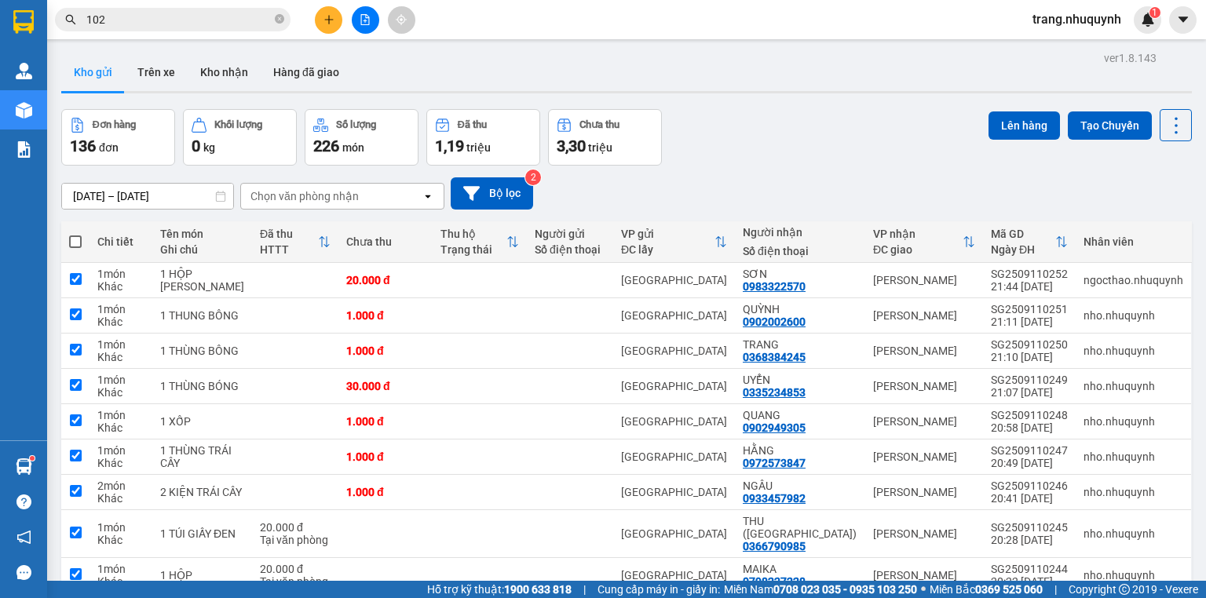
checkbox input "true"
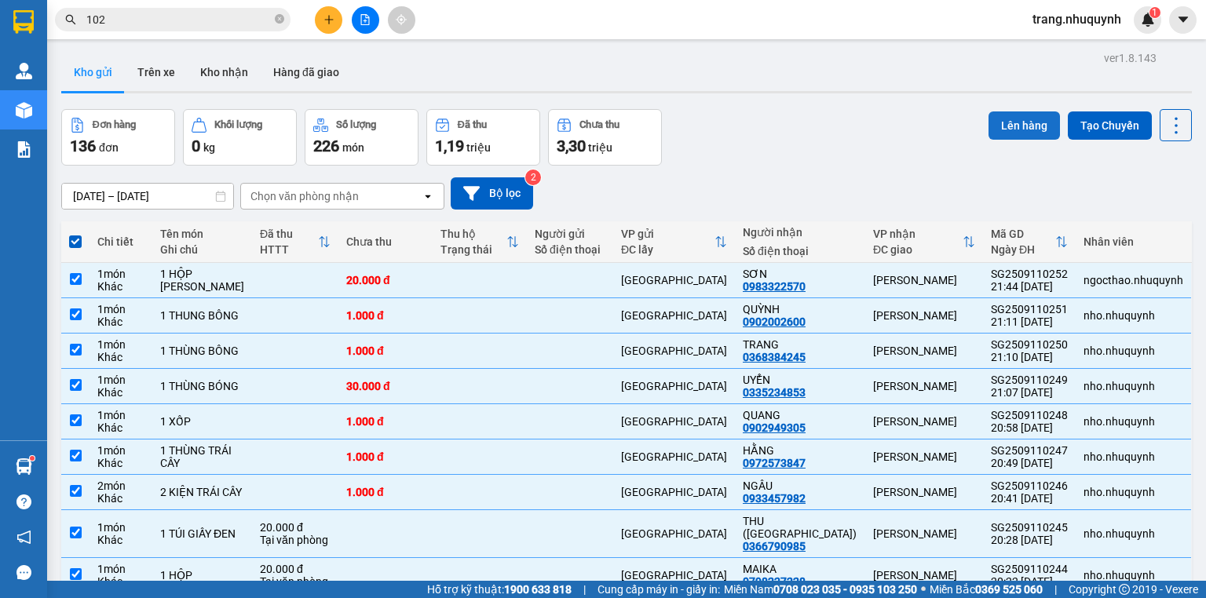
click at [1006, 116] on button "Lên hàng" at bounding box center [1023, 125] width 71 height 28
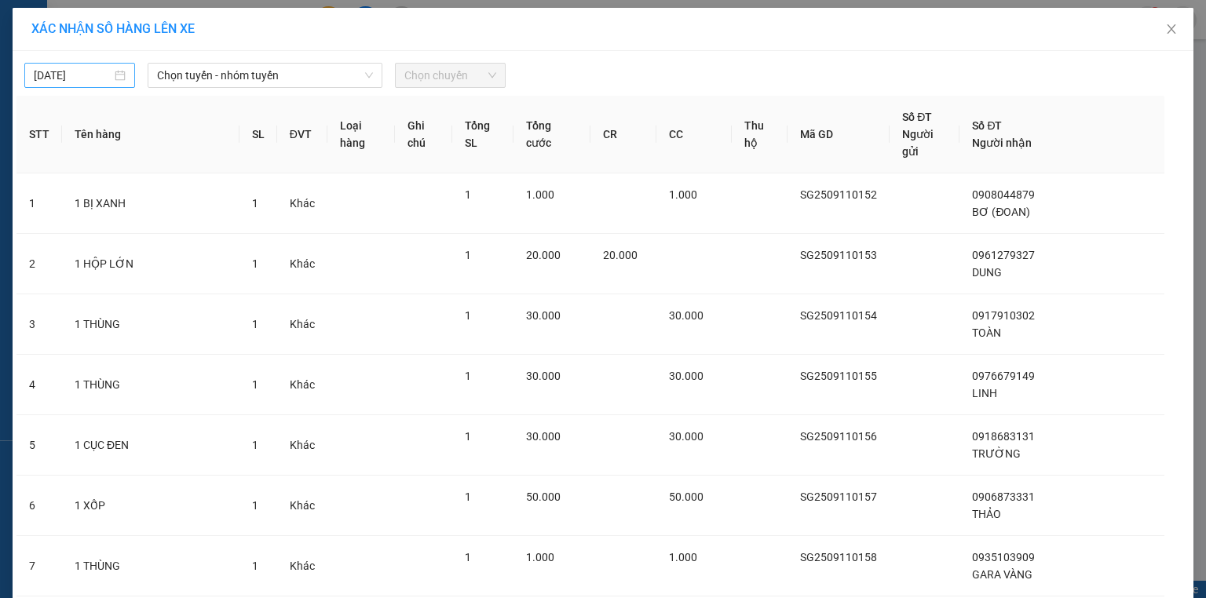
click at [97, 72] on input "11/09/2025" at bounding box center [73, 75] width 78 height 17
type input "11/09/2025"
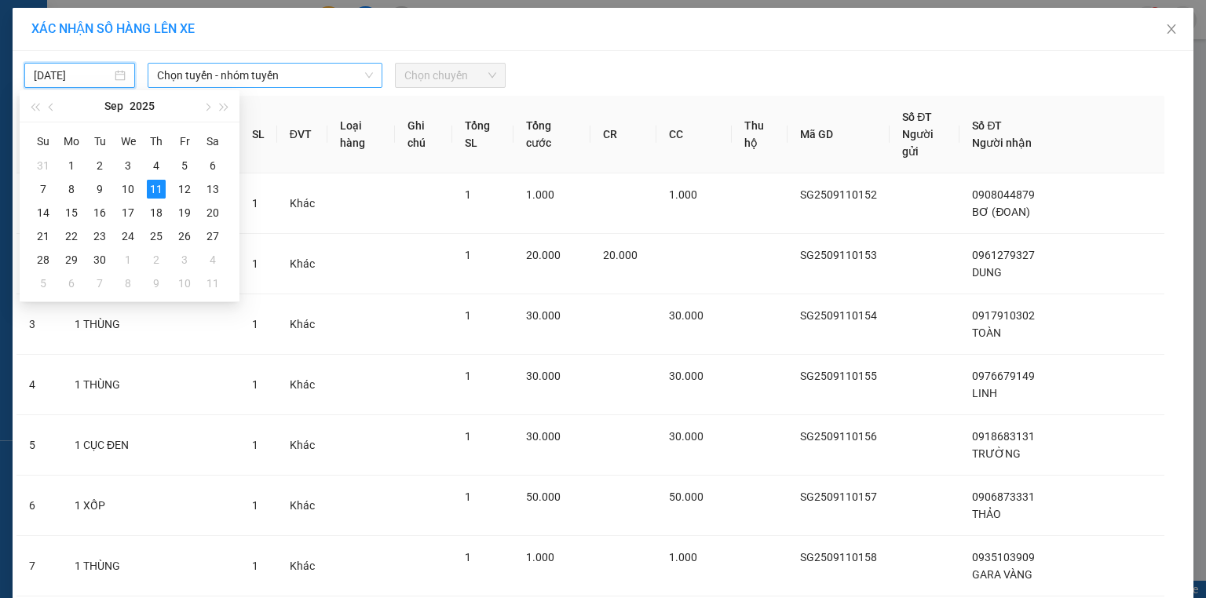
click at [188, 66] on span "Chọn tuyến - nhóm tuyến" at bounding box center [265, 76] width 216 height 24
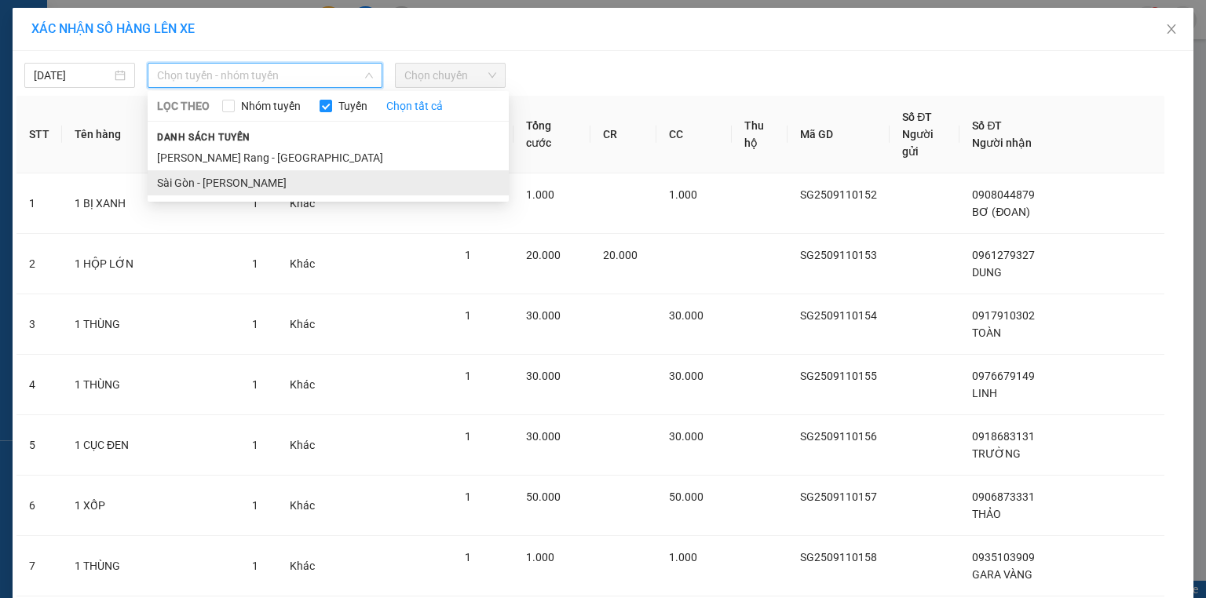
click at [210, 184] on li "Sài Gòn - Phan Rang" at bounding box center [328, 182] width 361 height 25
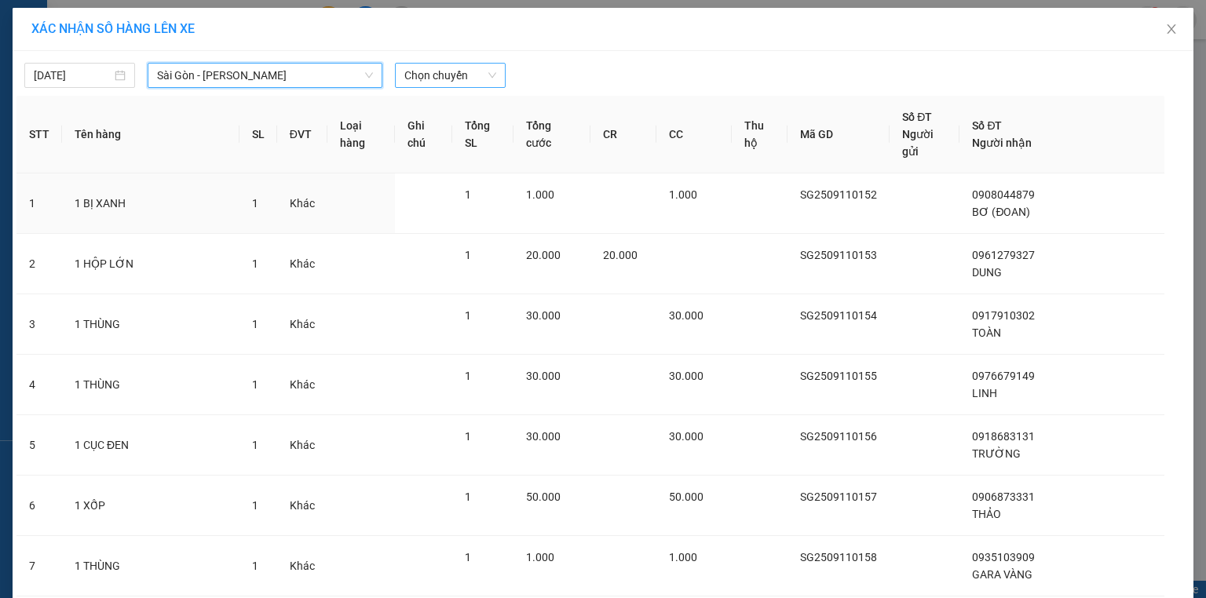
click at [455, 82] on span "Chọn chuyến" at bounding box center [450, 76] width 92 height 24
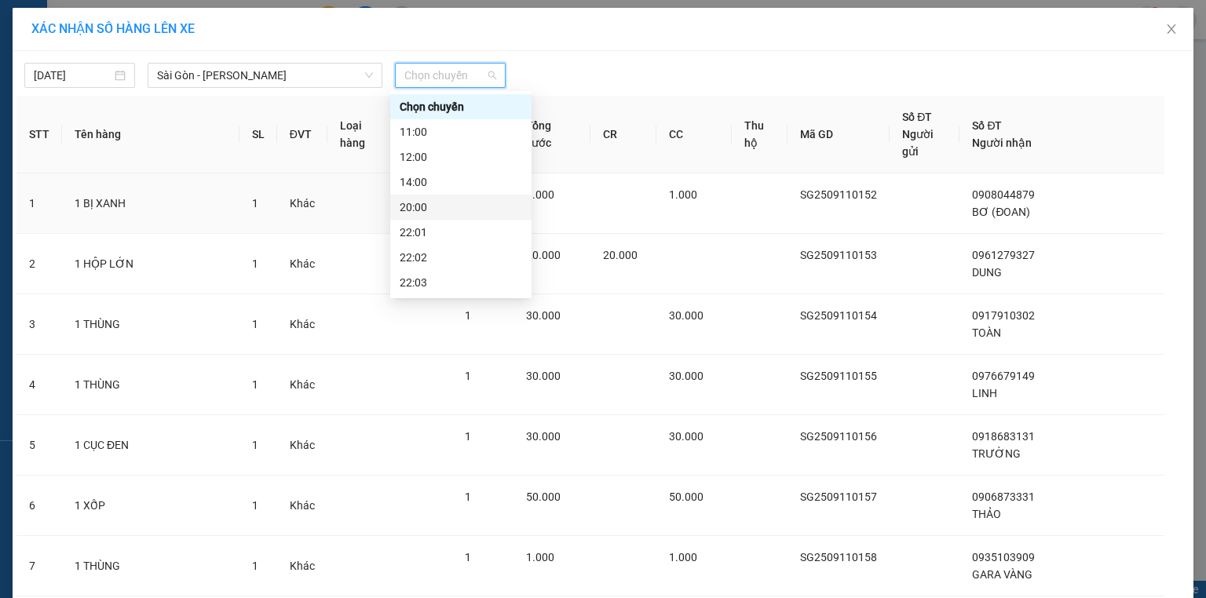
scroll to position [75, 0]
click at [428, 159] on div "22:01" at bounding box center [461, 156] width 122 height 17
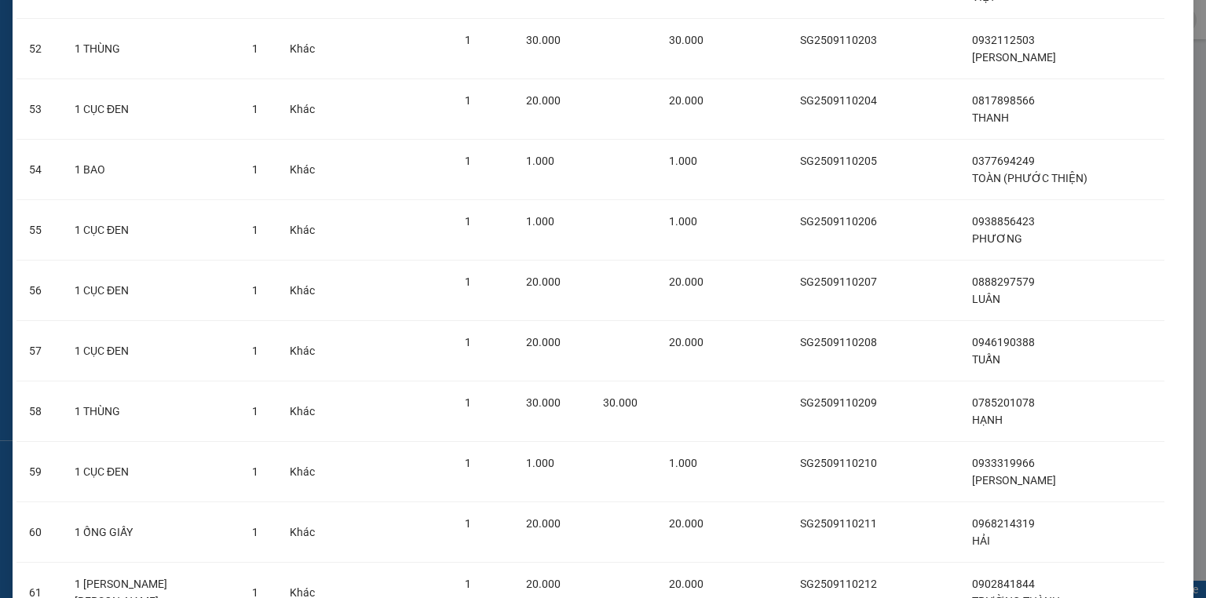
scroll to position [5710, 0]
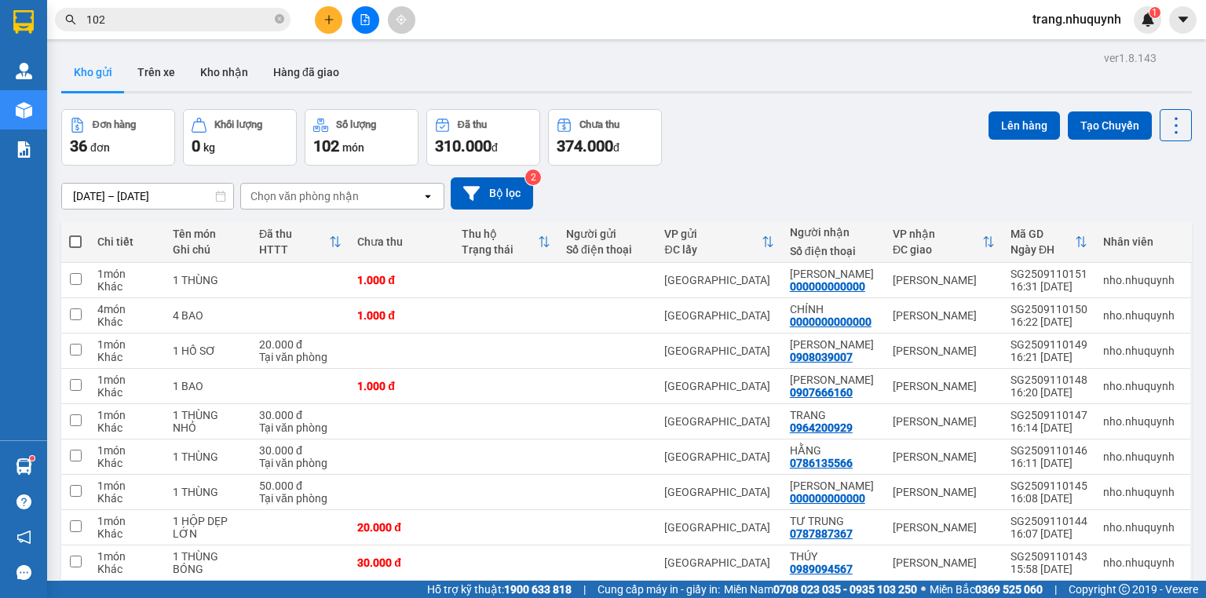
click at [75, 248] on span at bounding box center [75, 242] width 13 height 13
click at [75, 234] on input "checkbox" at bounding box center [75, 234] width 0 height 0
checkbox input "true"
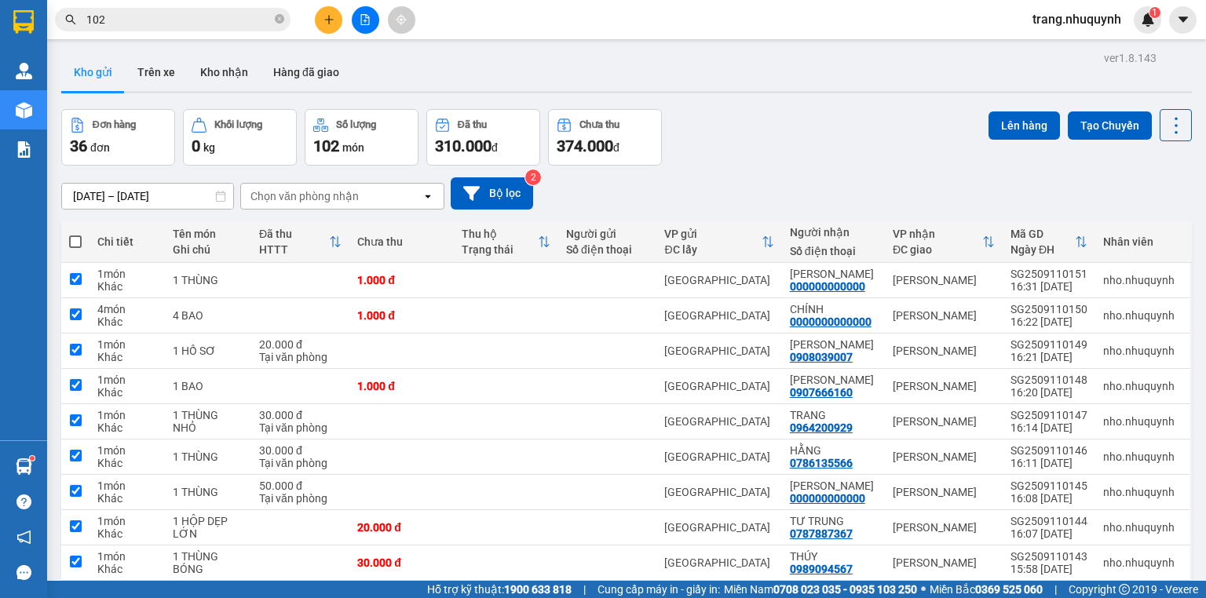
checkbox input "true"
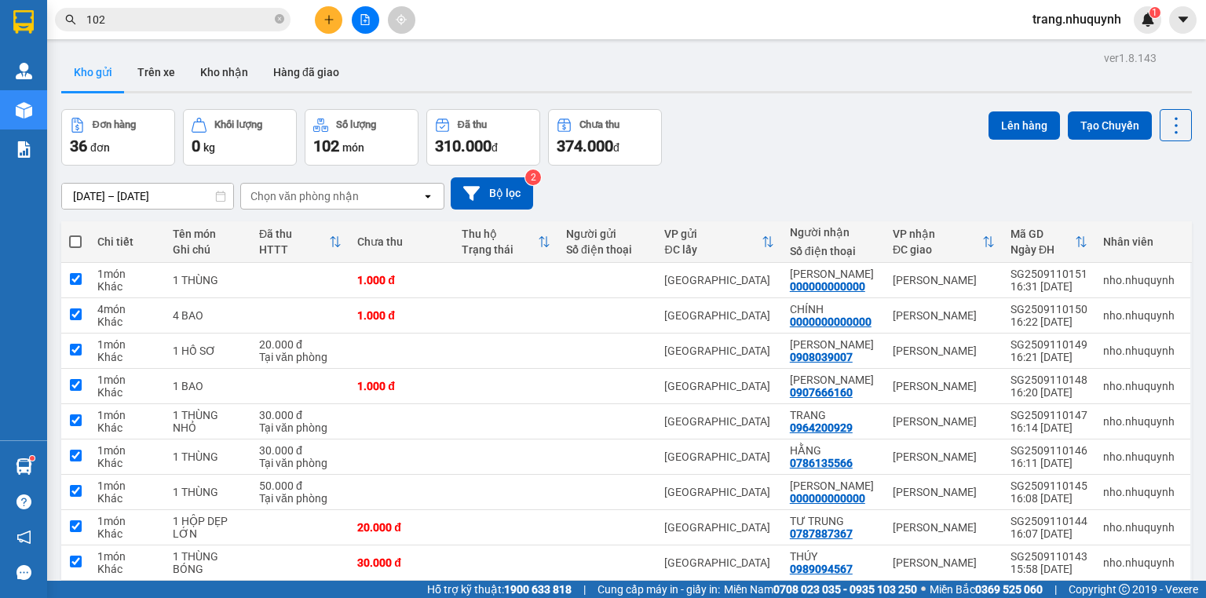
checkbox input "true"
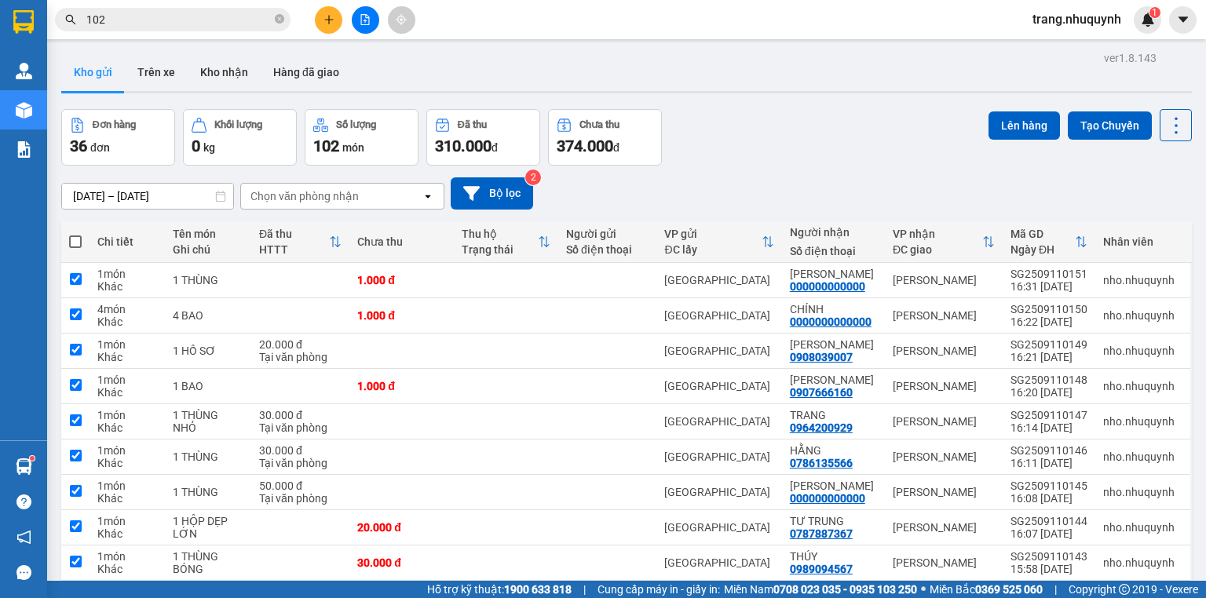
checkbox input "true"
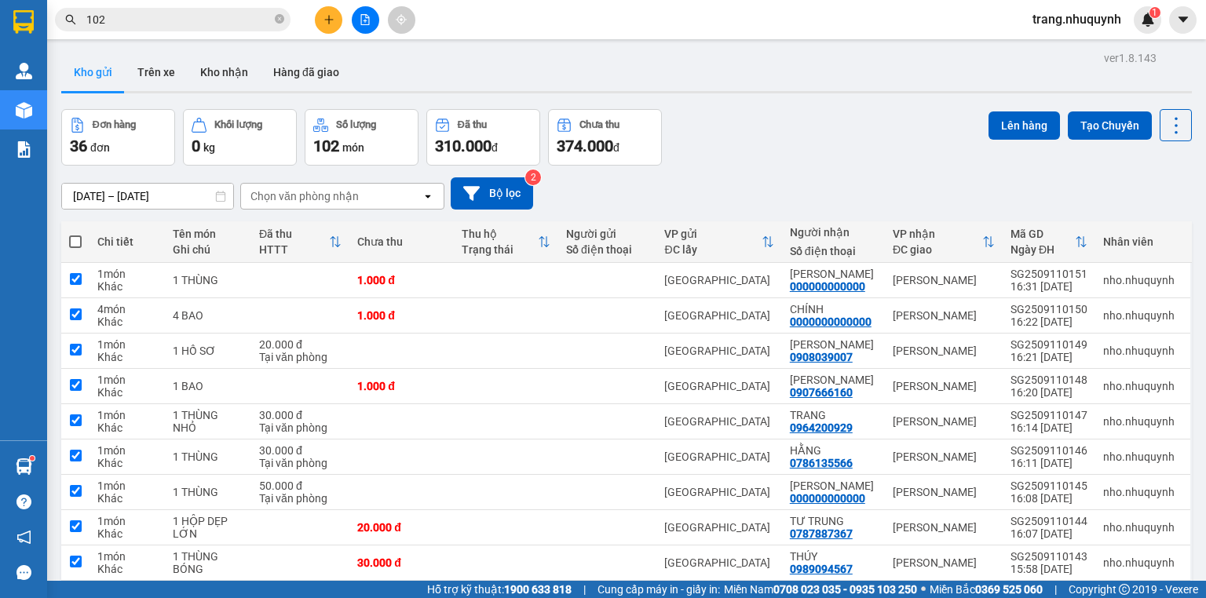
checkbox input "true"
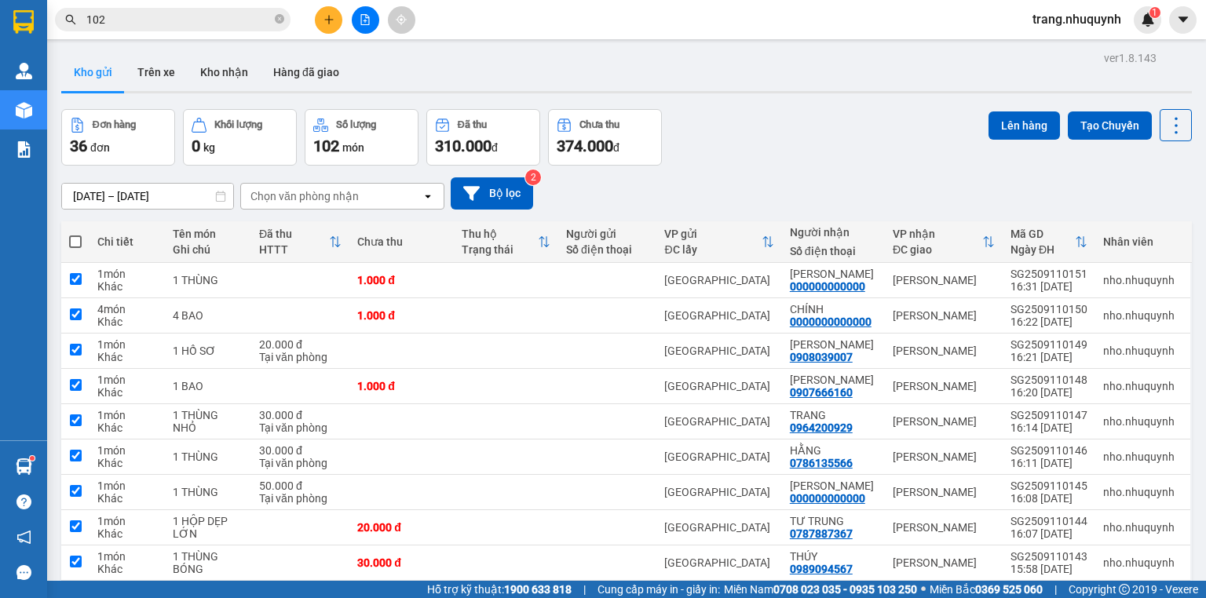
checkbox input "true"
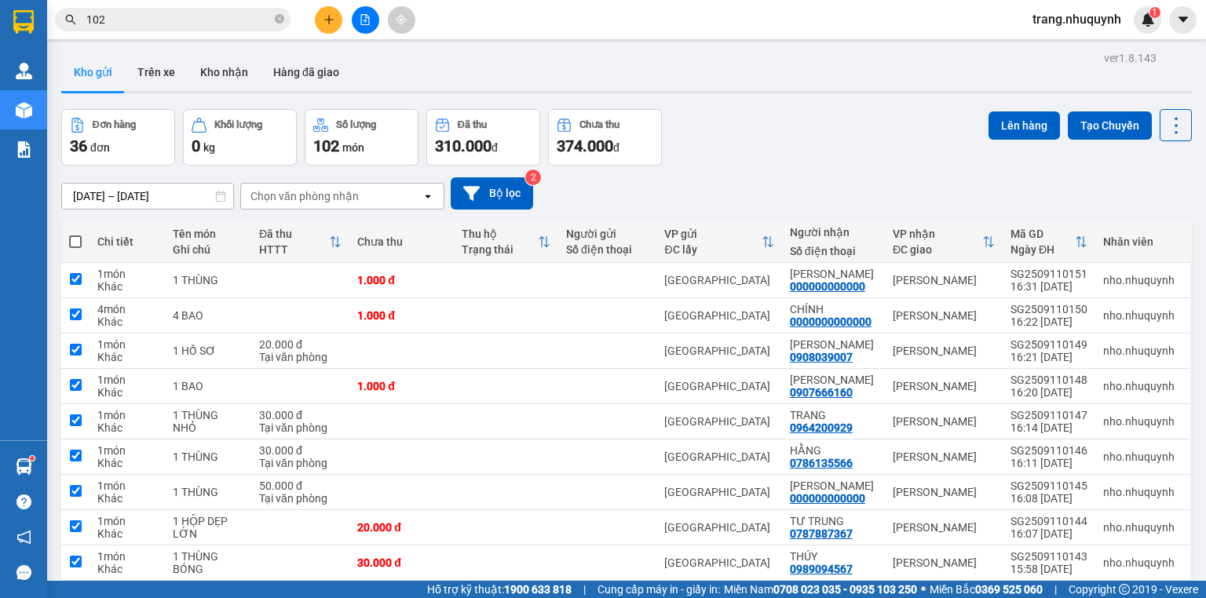
checkbox input "true"
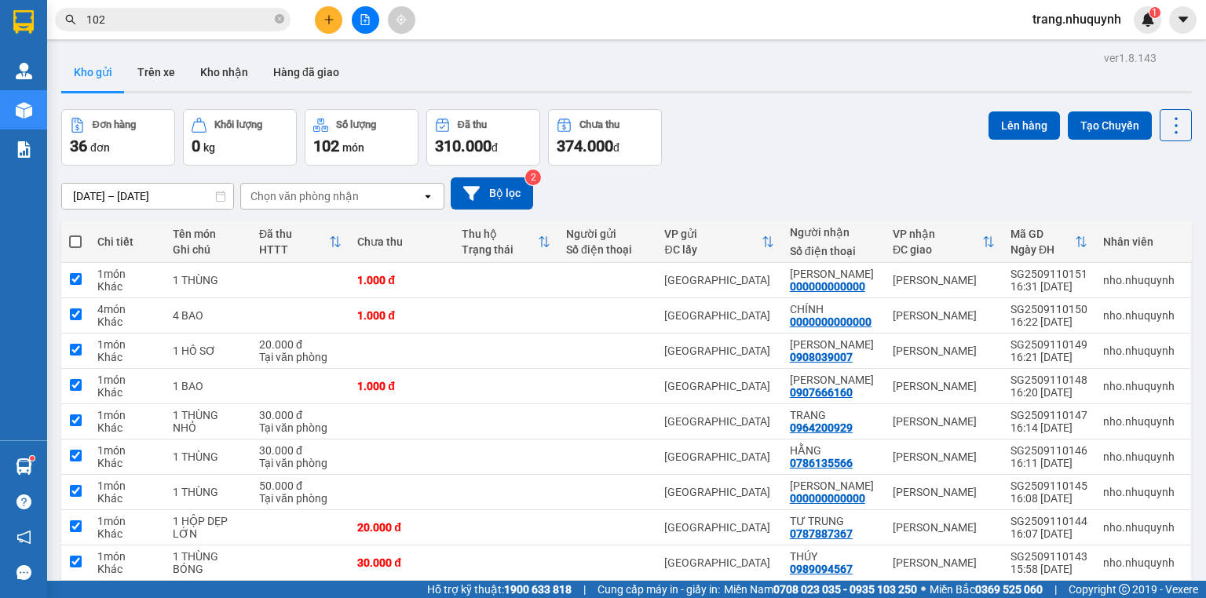
checkbox input "true"
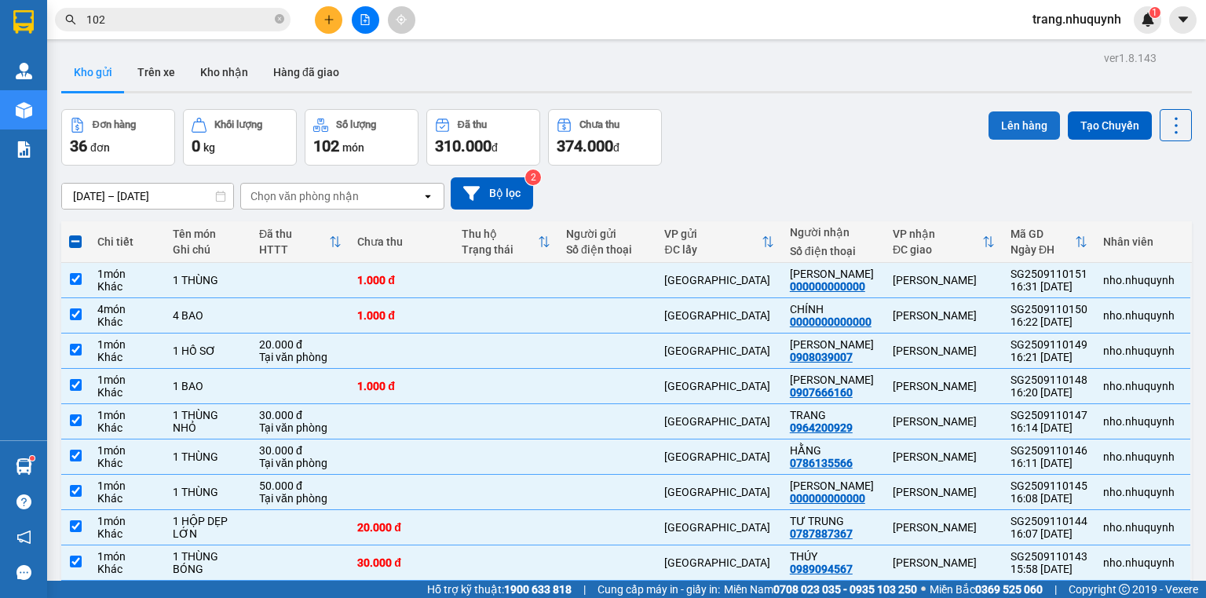
click at [994, 115] on button "Lên hàng" at bounding box center [1023, 125] width 71 height 28
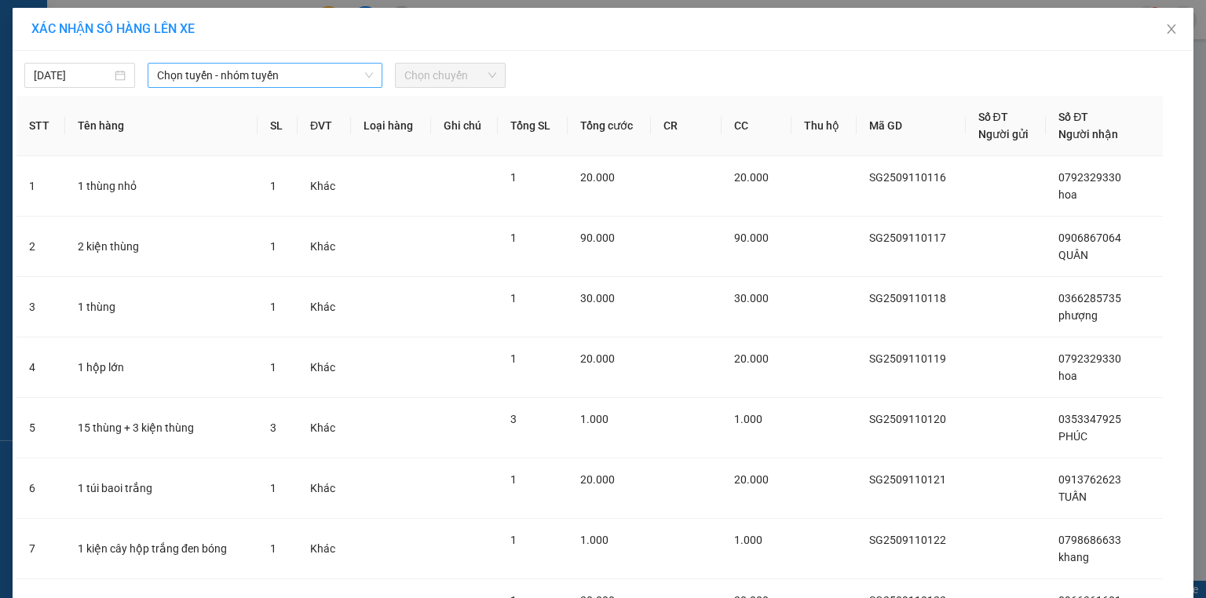
click at [204, 79] on span "Chọn tuyến - nhóm tuyến" at bounding box center [265, 76] width 216 height 24
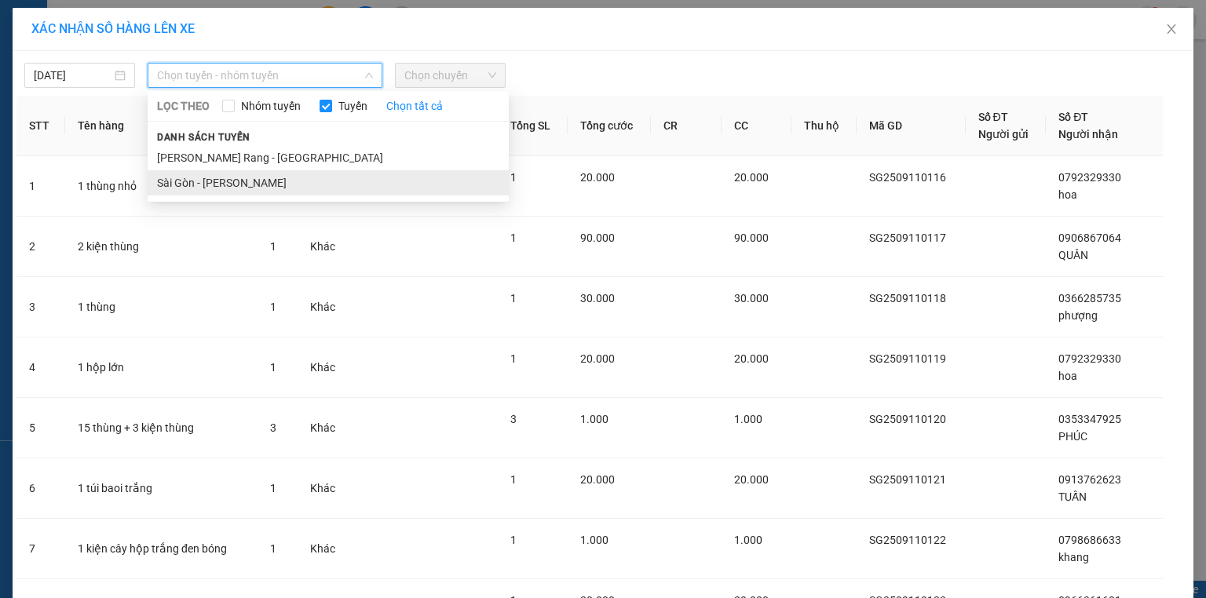
scroll to position [63, 0]
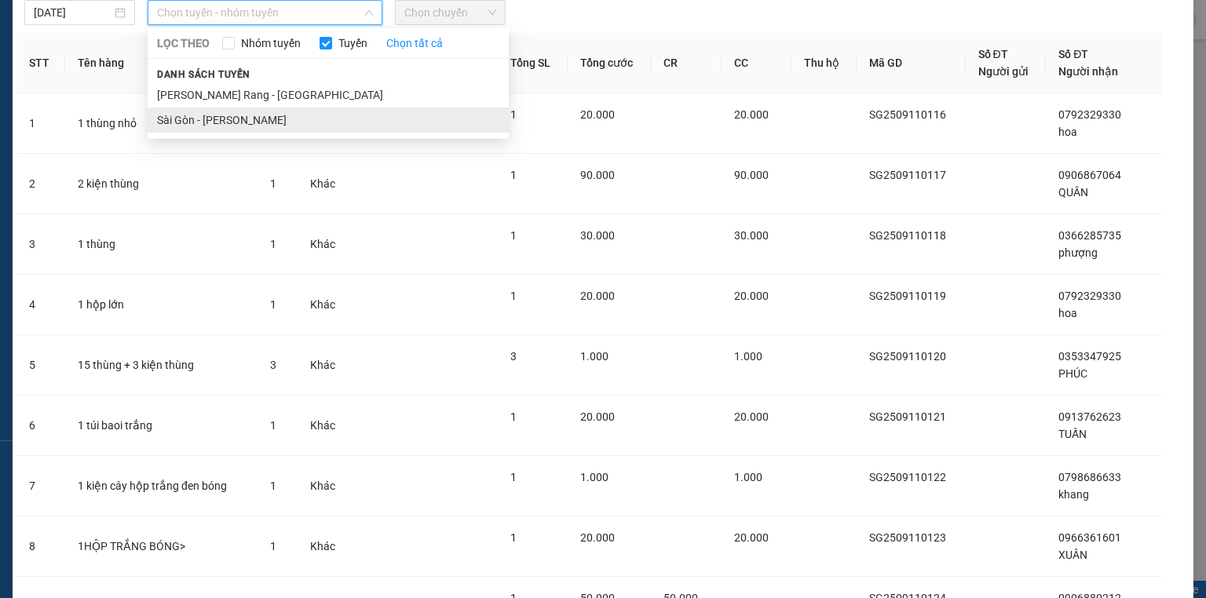
click at [229, 118] on li "Sài Gòn - Phan Rang" at bounding box center [328, 120] width 361 height 25
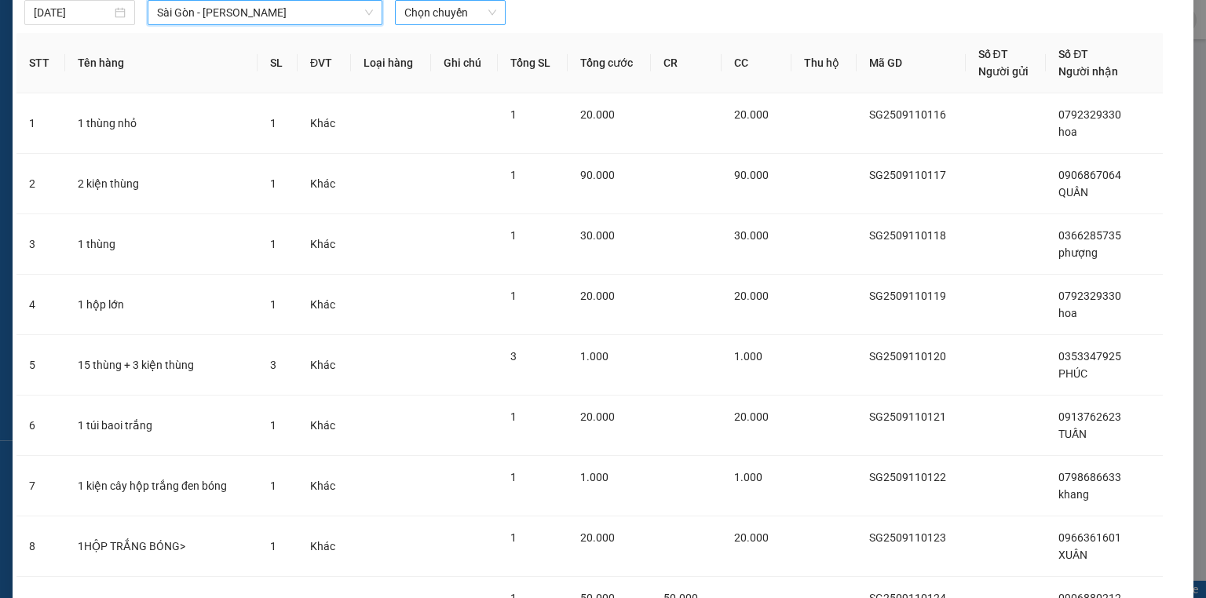
click at [446, 14] on span "Chọn chuyến" at bounding box center [450, 13] width 92 height 24
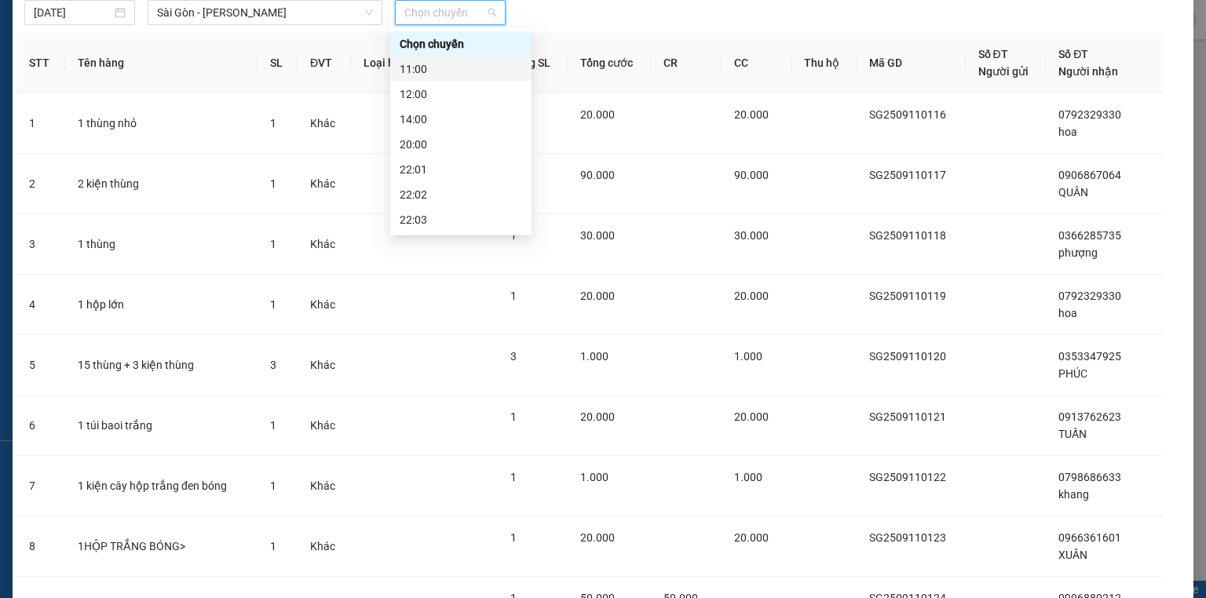
scroll to position [75, 0]
click at [429, 96] on div "22:01" at bounding box center [461, 94] width 122 height 17
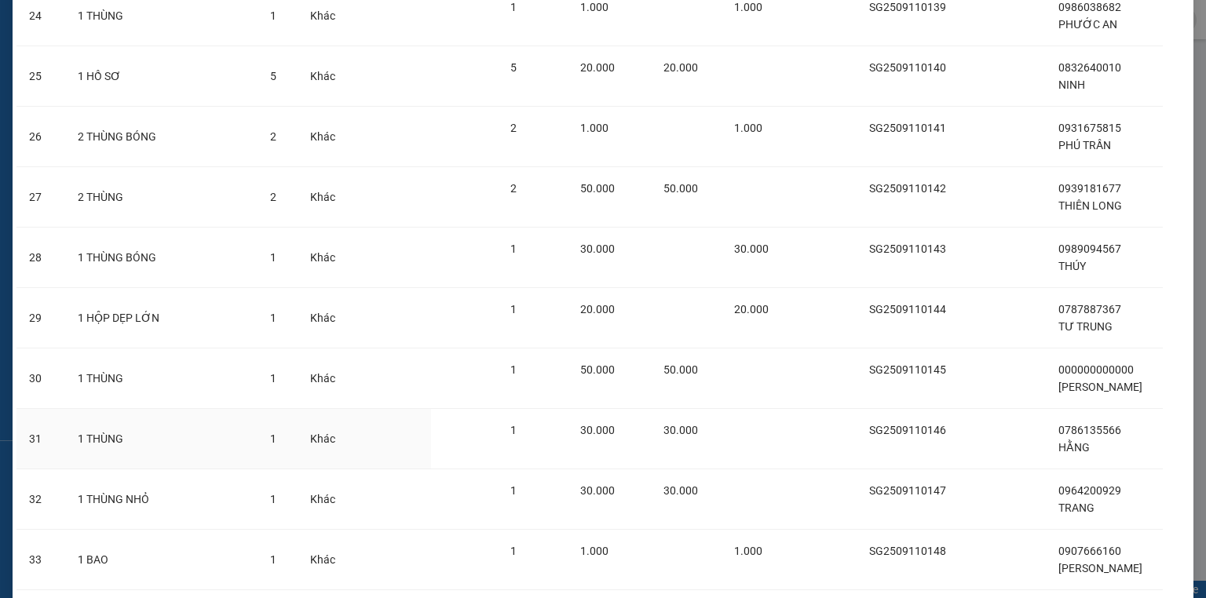
scroll to position [1852, 0]
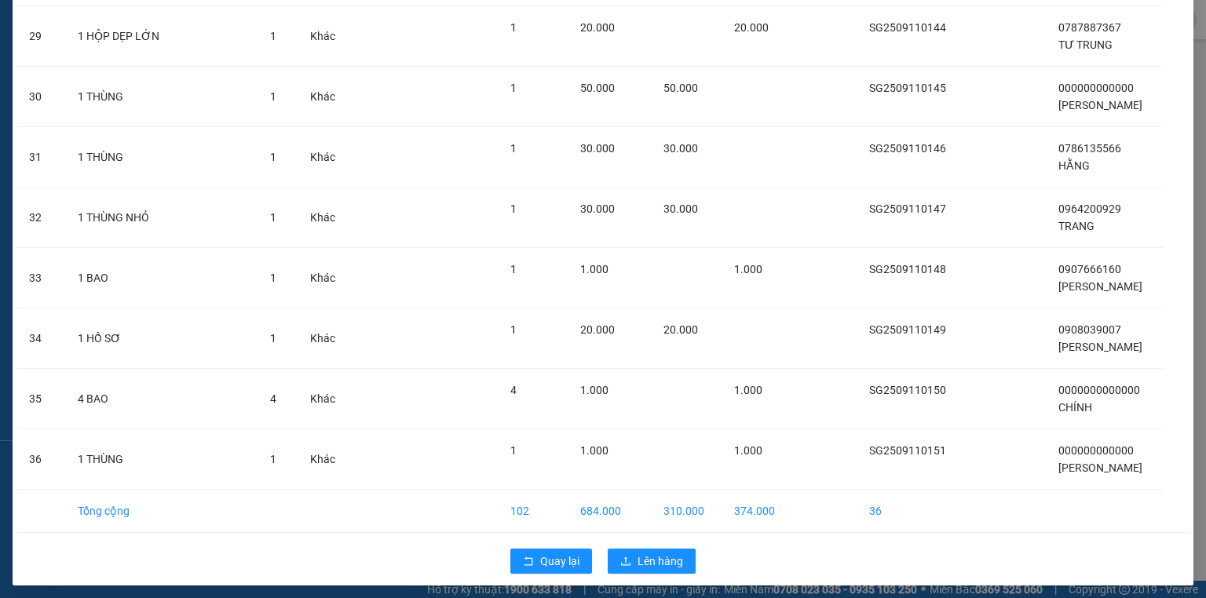
click at [641, 541] on div "Quay lại Lên hàng" at bounding box center [602, 561] width 1173 height 41
click at [644, 549] on button "Lên hàng" at bounding box center [652, 561] width 88 height 25
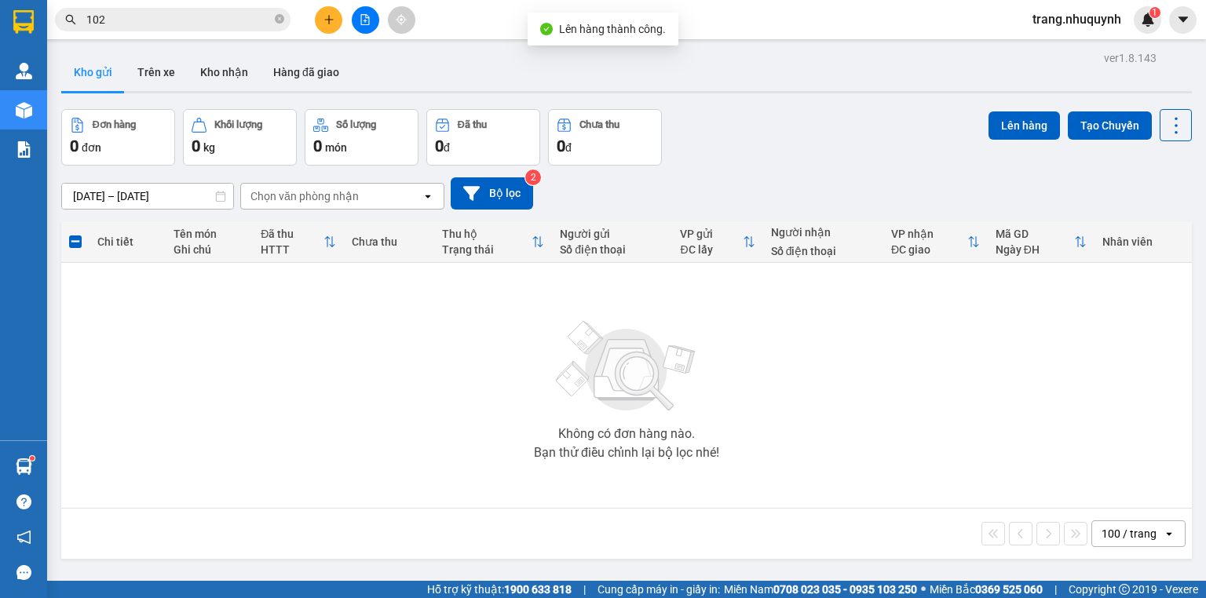
click at [749, 140] on div "Đơn hàng 0 đơn Khối lượng 0 kg Số lượng 0 món Đã thu 0 đ Chưa thu 0 đ Lên hàng …" at bounding box center [626, 137] width 1130 height 57
click at [1086, 31] on div "trang.nhuquynh 1" at bounding box center [1090, 19] width 141 height 27
click at [1086, 24] on span "trang.nhuquynh" at bounding box center [1077, 19] width 114 height 20
click at [1082, 47] on span "Đăng xuất" at bounding box center [1083, 48] width 82 height 17
